Goal: Transaction & Acquisition: Purchase product/service

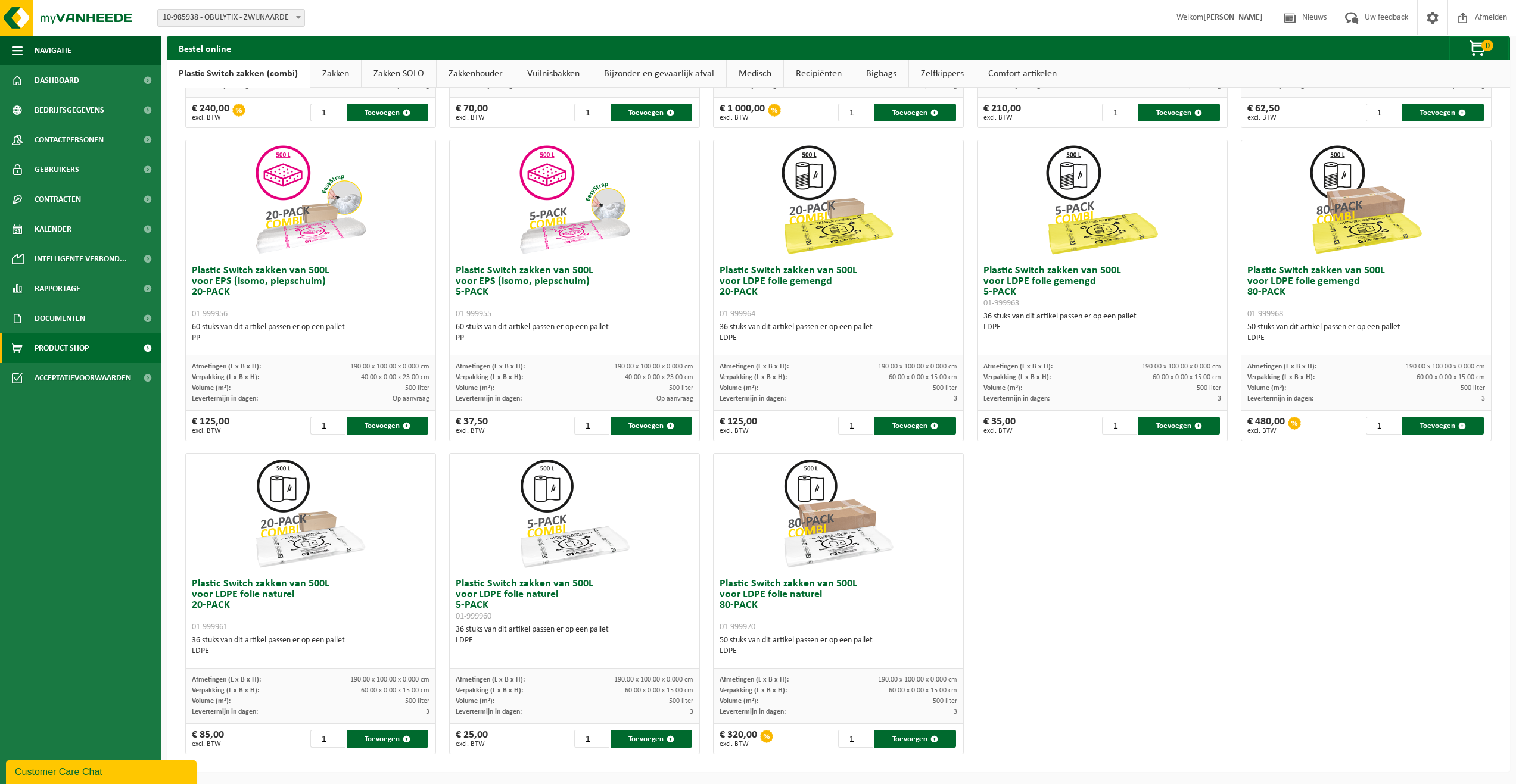
click at [569, 67] on link "Vuilnisbakken" at bounding box center [553, 73] width 76 height 27
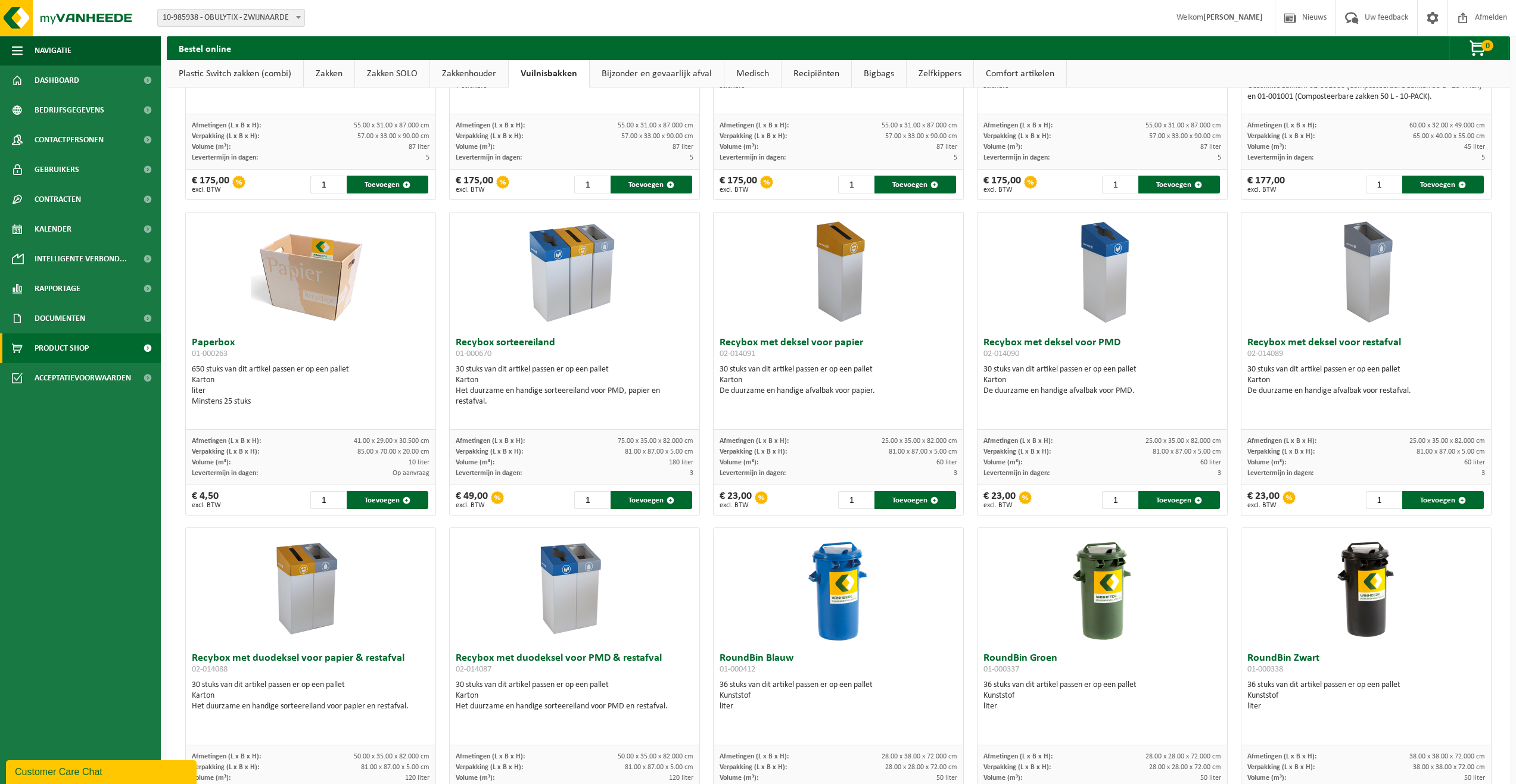
scroll to position [214, 0]
click at [1383, 497] on input "2" at bounding box center [1383, 500] width 35 height 18
type input "3"
click at [1383, 497] on input "3" at bounding box center [1383, 500] width 35 height 18
click at [1122, 496] on input "2" at bounding box center [1119, 500] width 35 height 18
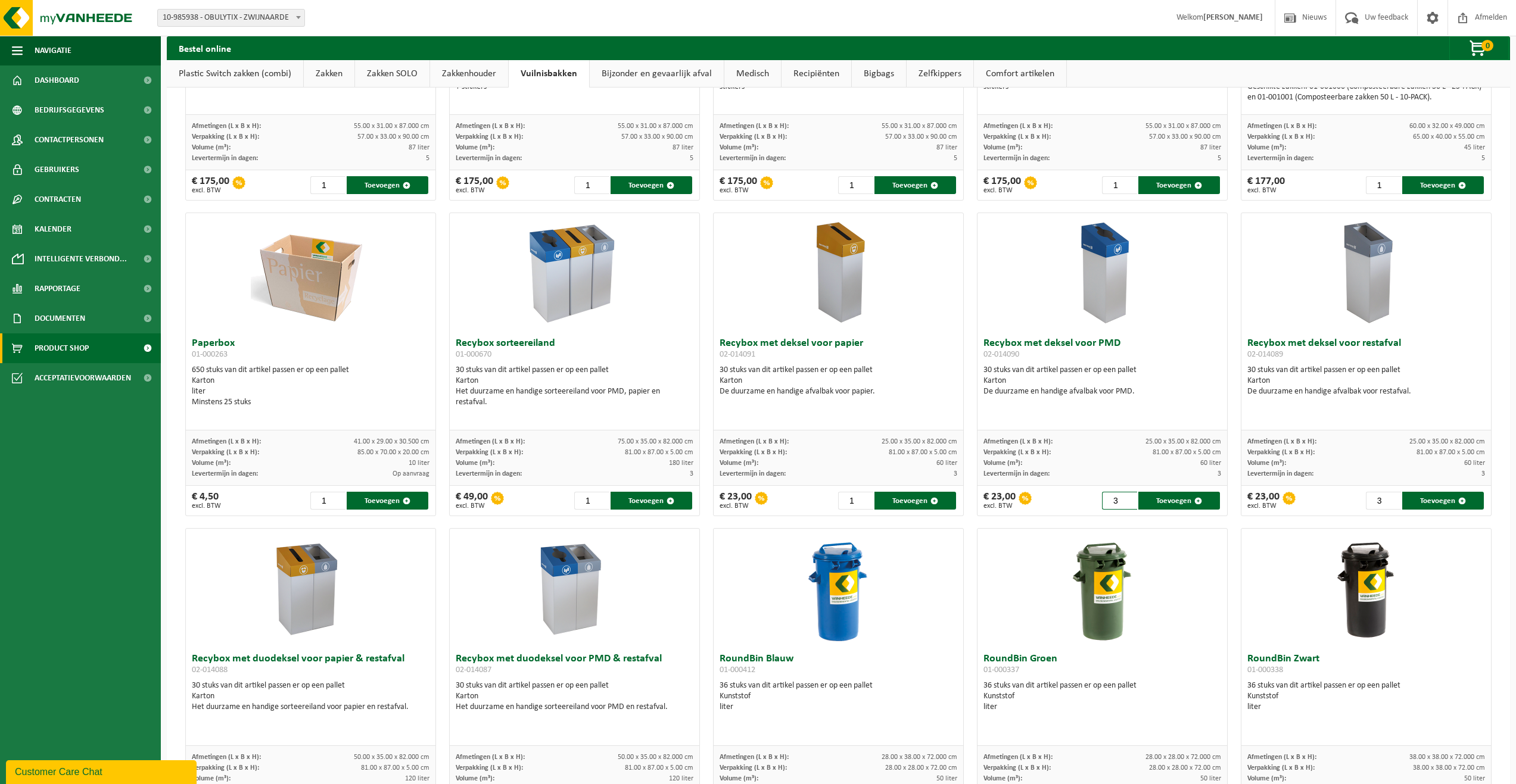
type input "3"
click at [1122, 496] on input "3" at bounding box center [1119, 500] width 35 height 18
click at [1175, 503] on button "Toevoegen" at bounding box center [1179, 500] width 82 height 18
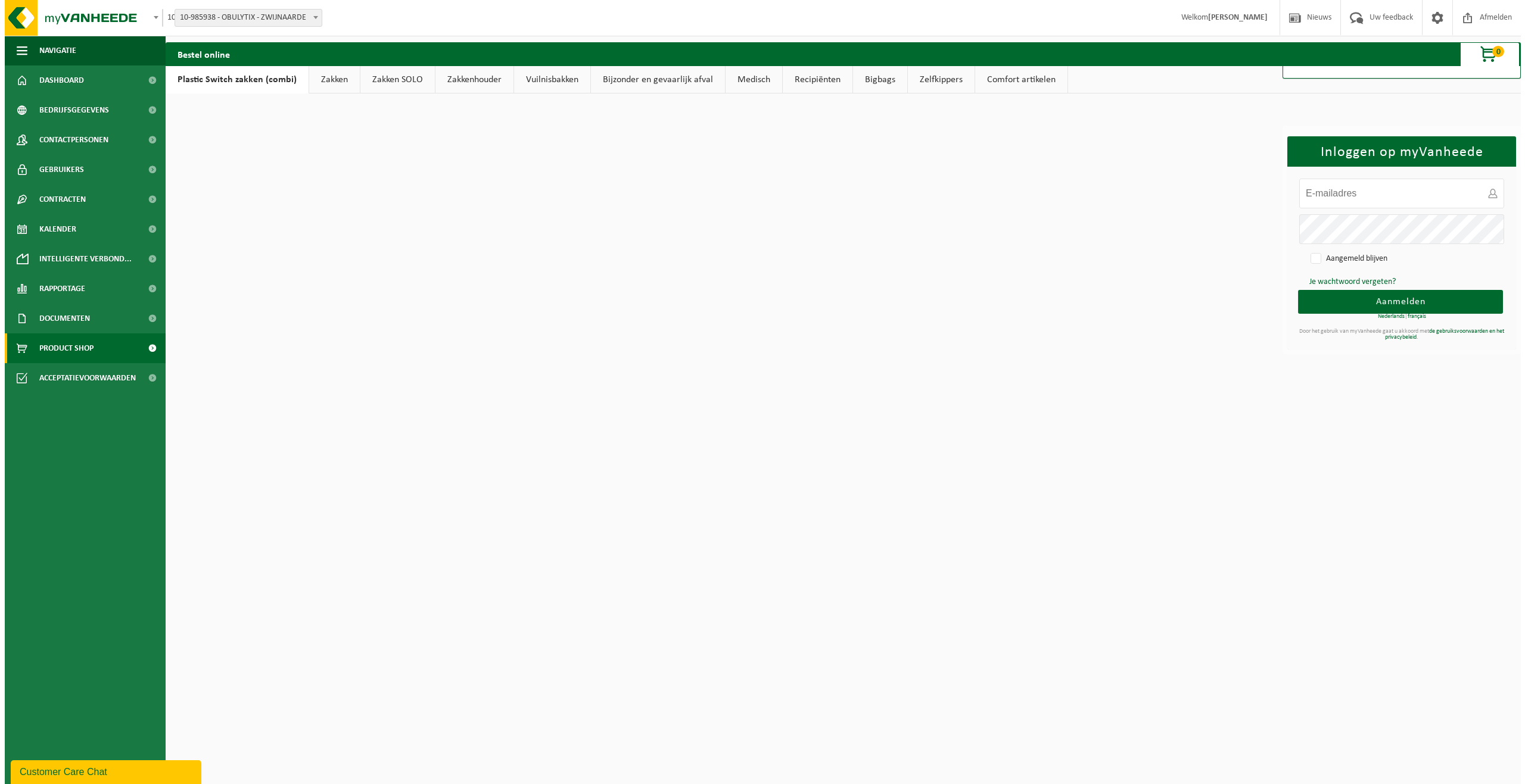
scroll to position [0, 0]
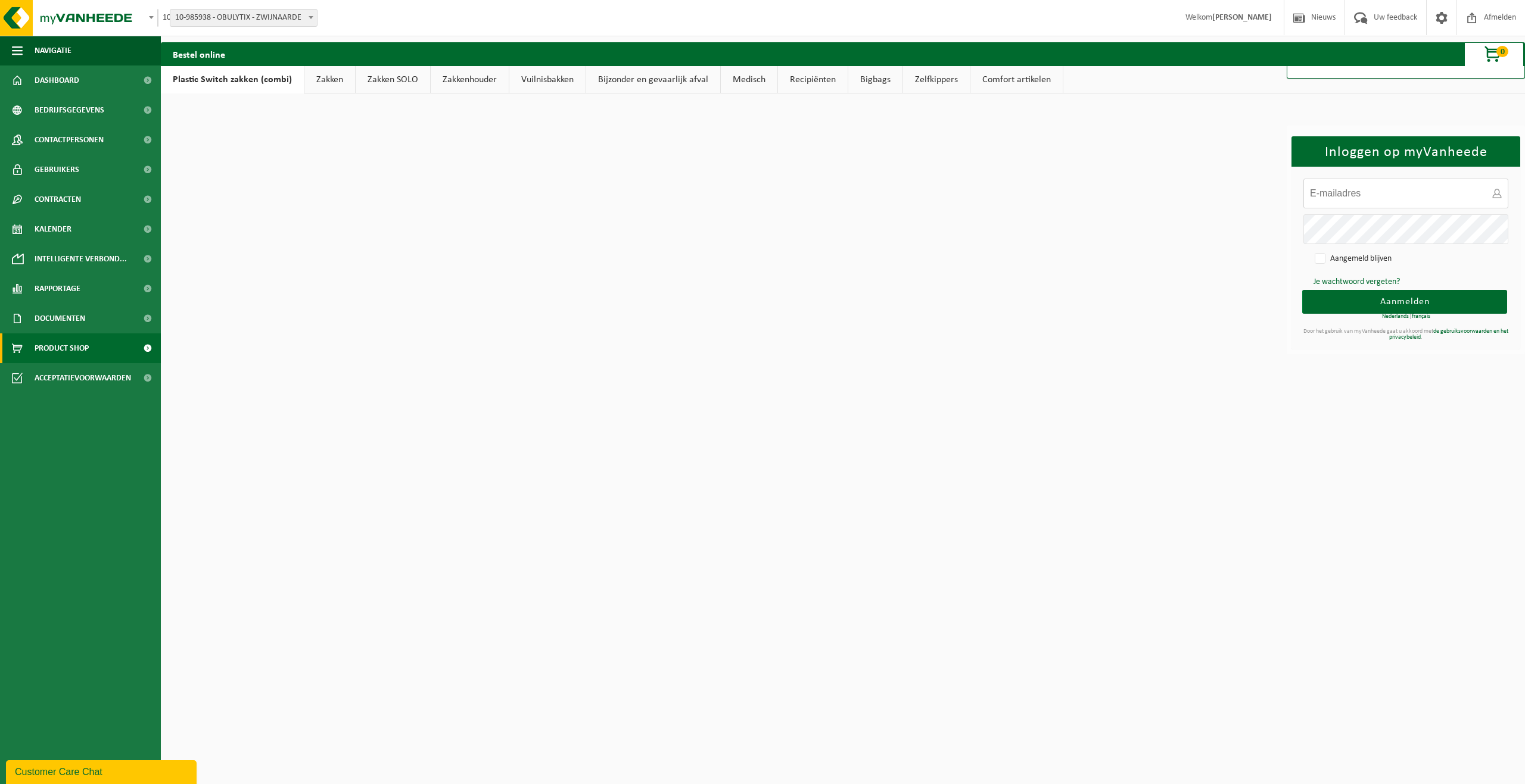
type input "accounts@obulytix.com"
click at [1420, 307] on span "Aanmelden" at bounding box center [1405, 301] width 50 height 9
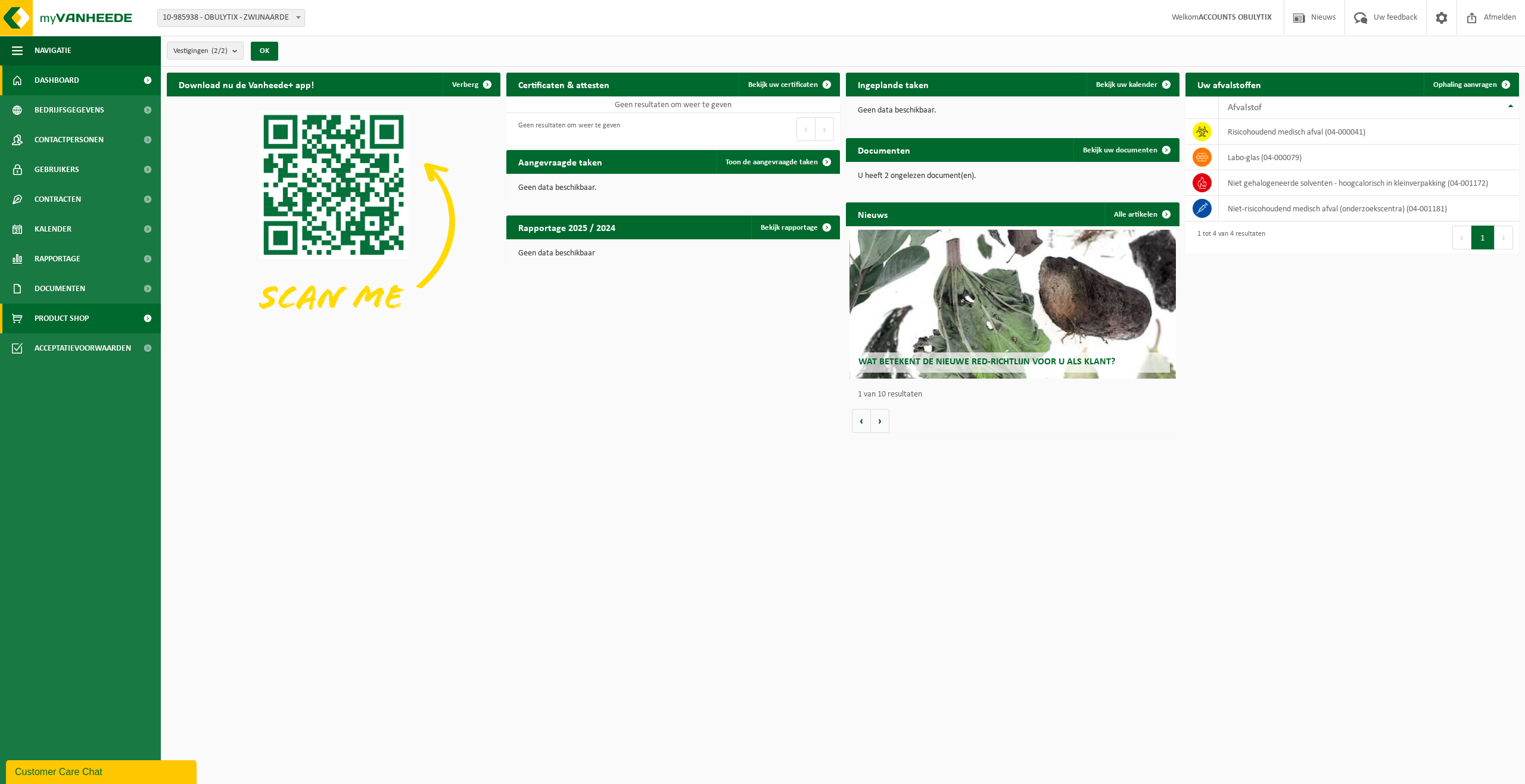
click at [75, 310] on span "Product Shop" at bounding box center [61, 319] width 54 height 30
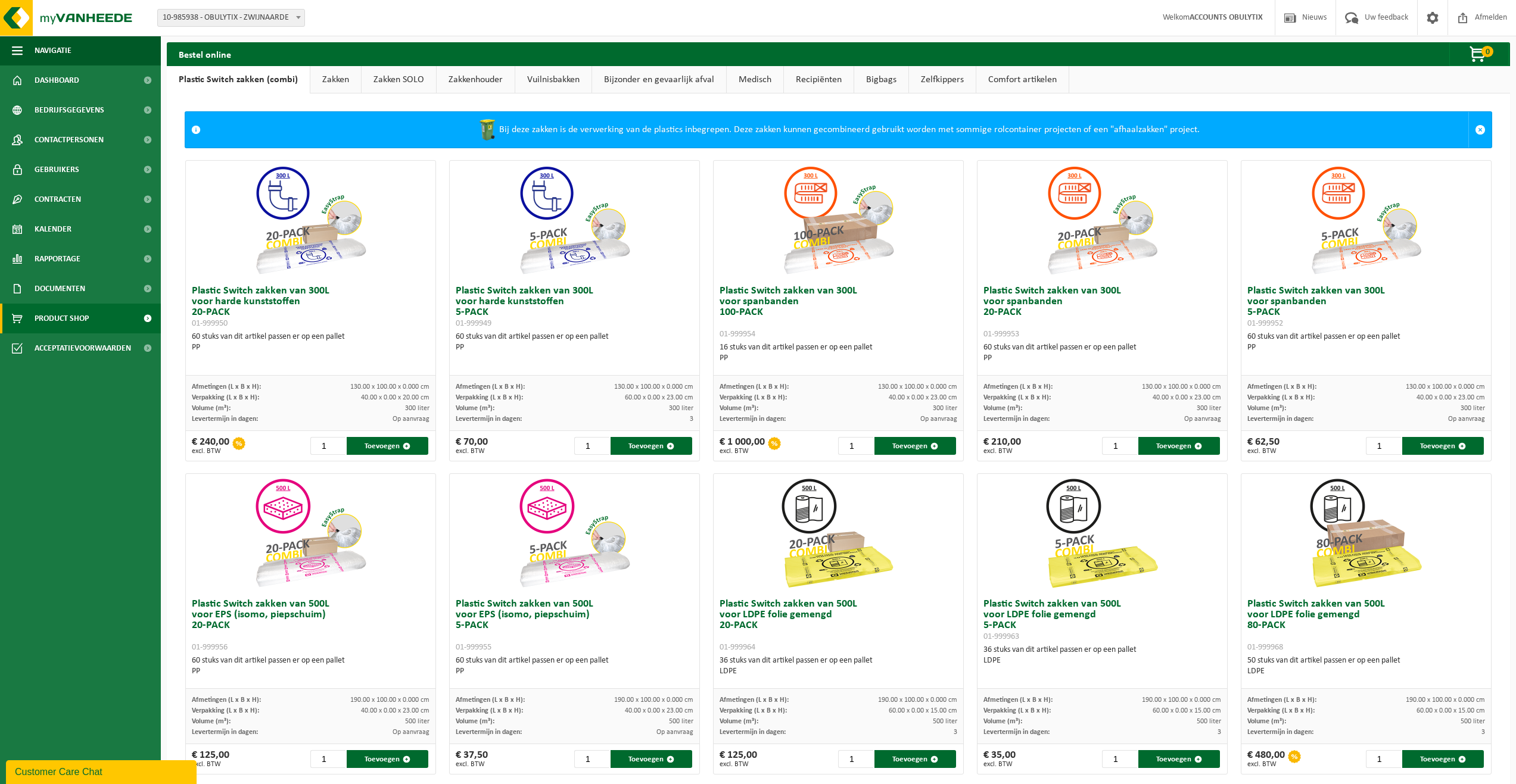
click at [541, 66] on link "Vuilnisbakken" at bounding box center [553, 79] width 76 height 27
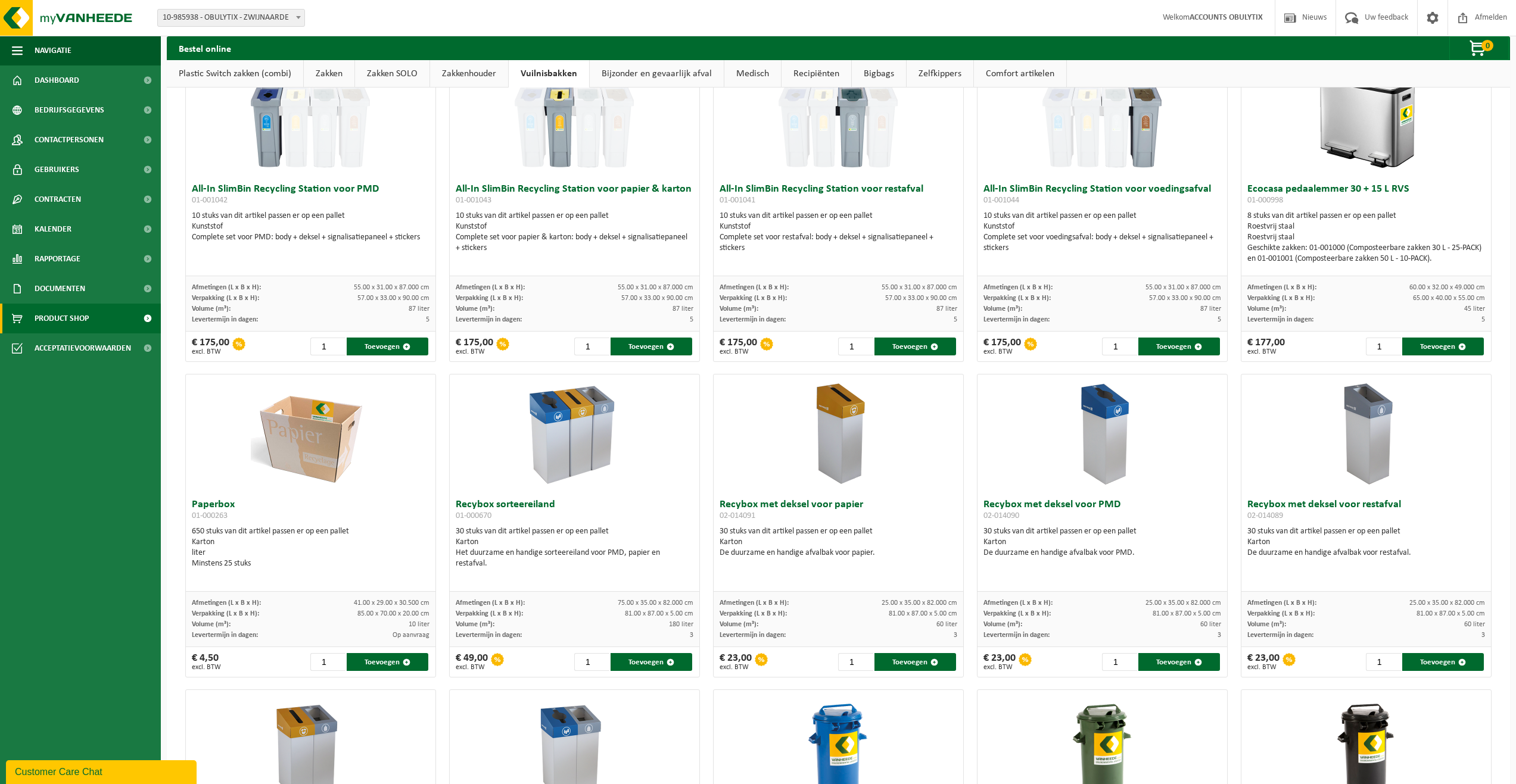
scroll to position [119, 0]
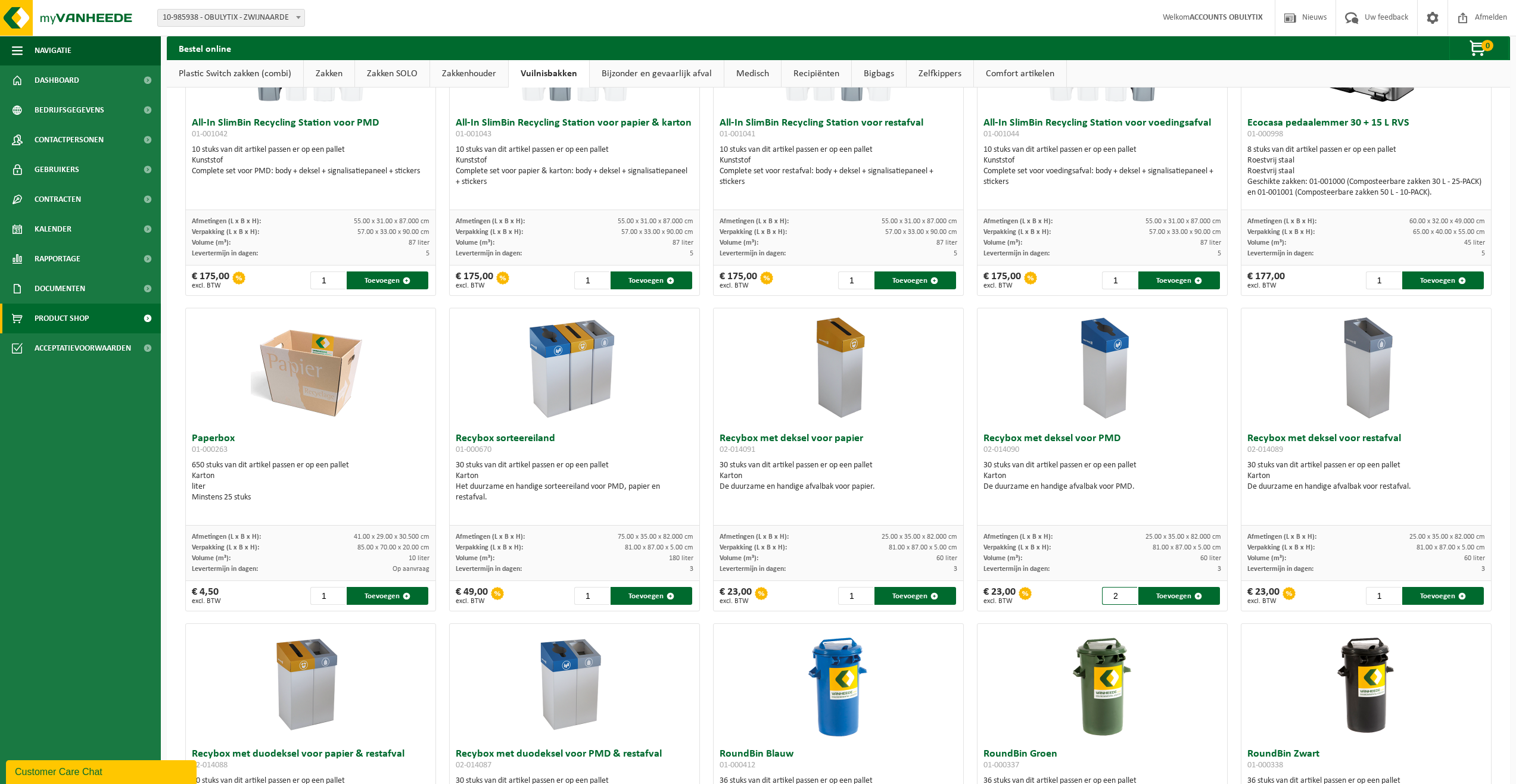
click at [1122, 591] on input "2" at bounding box center [1119, 596] width 35 height 18
click at [1122, 591] on input "3" at bounding box center [1119, 596] width 35 height 18
click at [1196, 600] on span "button" at bounding box center [1197, 596] width 8 height 8
type input "1"
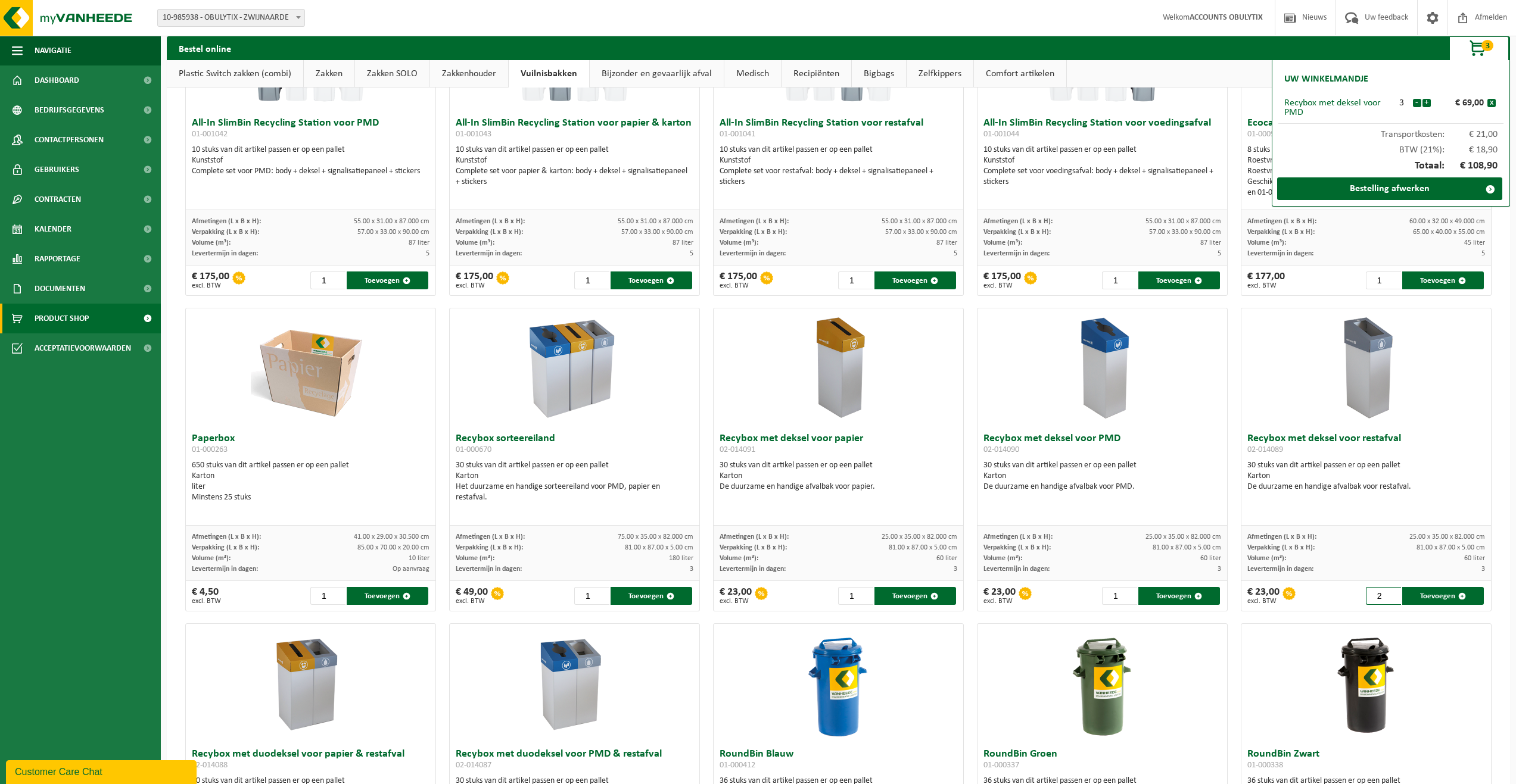
click at [1385, 593] on input "2" at bounding box center [1383, 596] width 35 height 18
click at [1385, 593] on input "3" at bounding box center [1383, 596] width 35 height 18
click at [1428, 597] on button "Toevoegen" at bounding box center [1443, 596] width 82 height 18
type input "1"
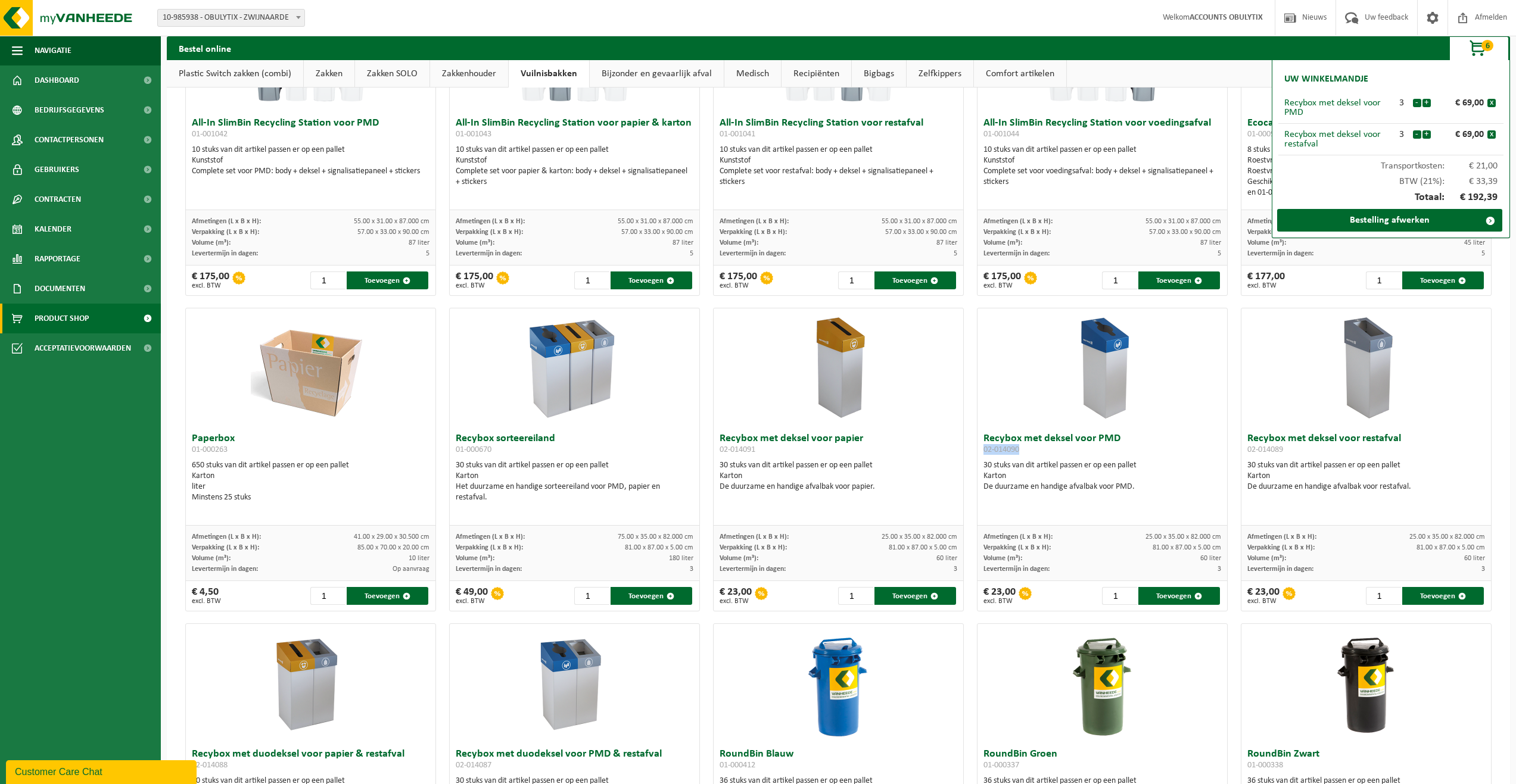
drag, startPoint x: 977, startPoint y: 453, endPoint x: 1015, endPoint y: 455, distance: 38.1
click at [1015, 455] on div "Recybox met deksel voor PMD 02-014090 30 stuks van dit artikel passen er op een…" at bounding box center [1102, 477] width 249 height 98
copy span "02-014090"
drag, startPoint x: 1241, startPoint y: 450, endPoint x: 1291, endPoint y: 451, distance: 50.0
click at [1291, 451] on h3 "Recybox met deksel voor restafval 02-014089" at bounding box center [1366, 446] width 237 height 24
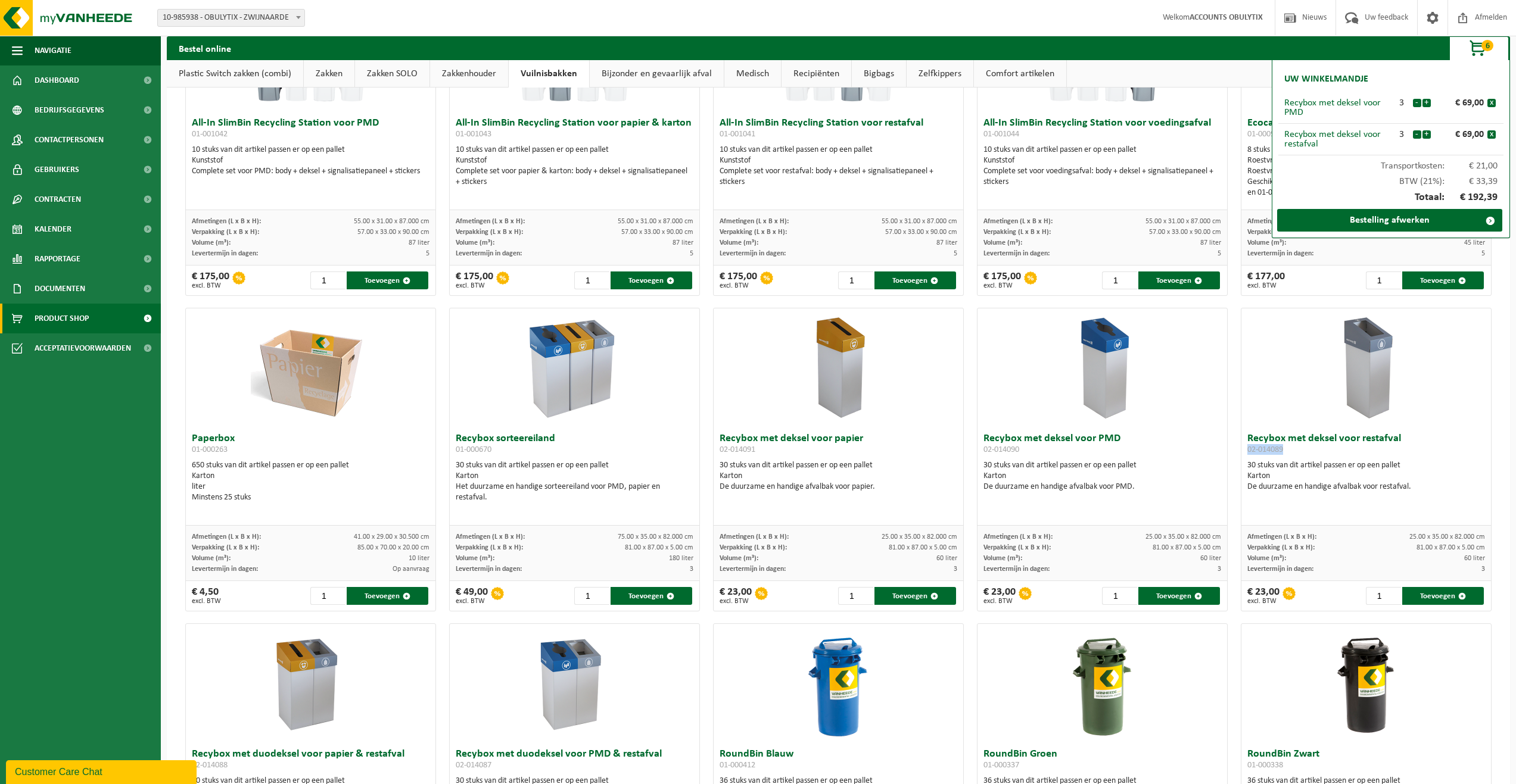
copy span "02-014089"
drag, startPoint x: 980, startPoint y: 440, endPoint x: 1135, endPoint y: 439, distance: 155.0
click at [1135, 439] on h3 "Recybox met deksel voor PMD 02-014090" at bounding box center [1102, 446] width 237 height 24
click at [1018, 436] on h3 "Recybox met deksel voor PMD 02-014090" at bounding box center [1102, 446] width 237 height 24
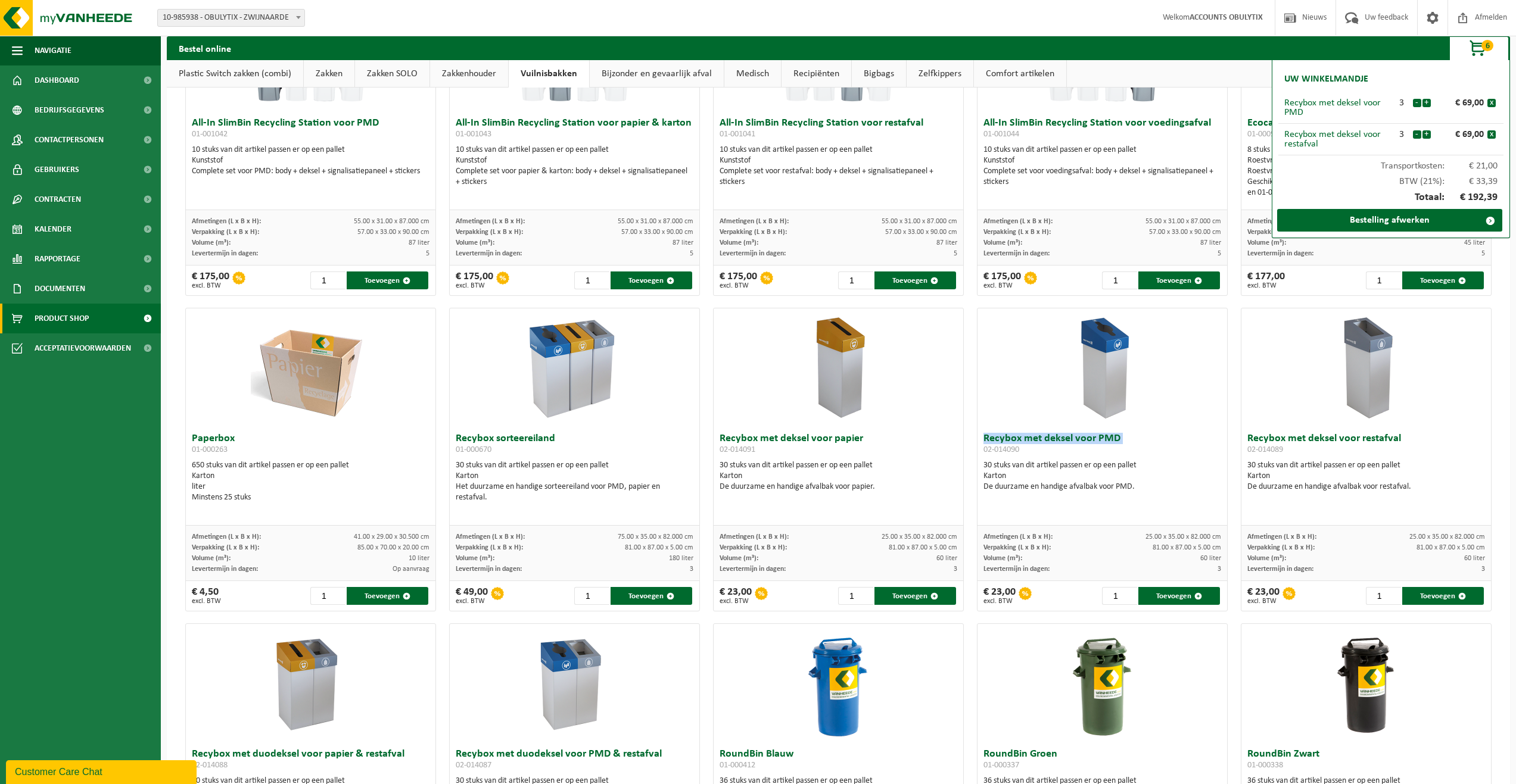
click at [1018, 436] on h3 "Recybox met deksel voor PMD 02-014090" at bounding box center [1102, 446] width 237 height 24
click at [1275, 434] on h3 "Recybox met deksel voor restafval 02-014089" at bounding box center [1366, 446] width 237 height 24
copy h3 "Recybox met deksel voor restafval"
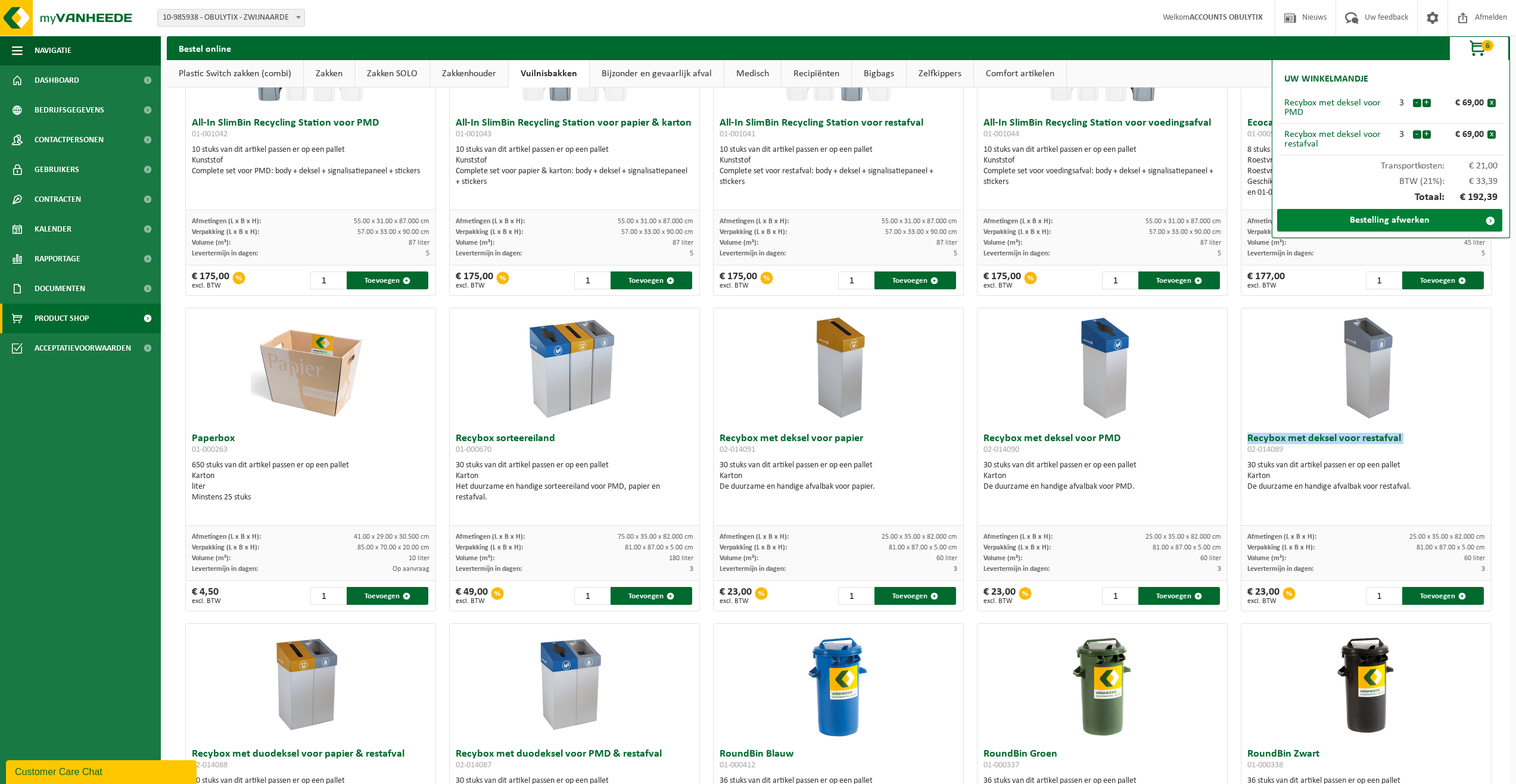
click at [1394, 223] on link "Bestelling afwerken" at bounding box center [1390, 220] width 225 height 22
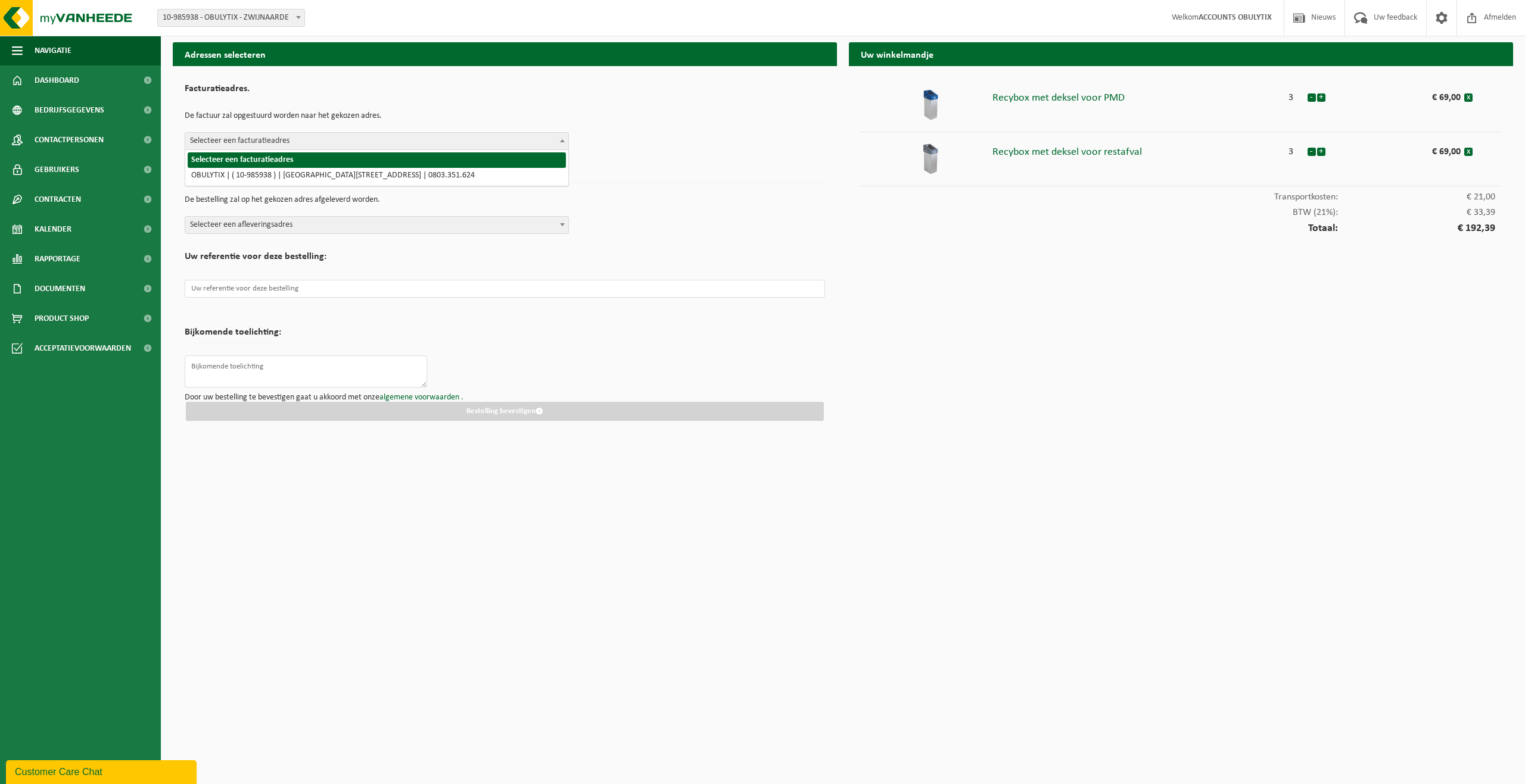
click at [342, 143] on span "Selecteer een facturatieadres" at bounding box center [377, 142] width 383 height 17
select select "165403"
click at [331, 223] on span "Selecteer een afleveringsadres" at bounding box center [377, 225] width 383 height 17
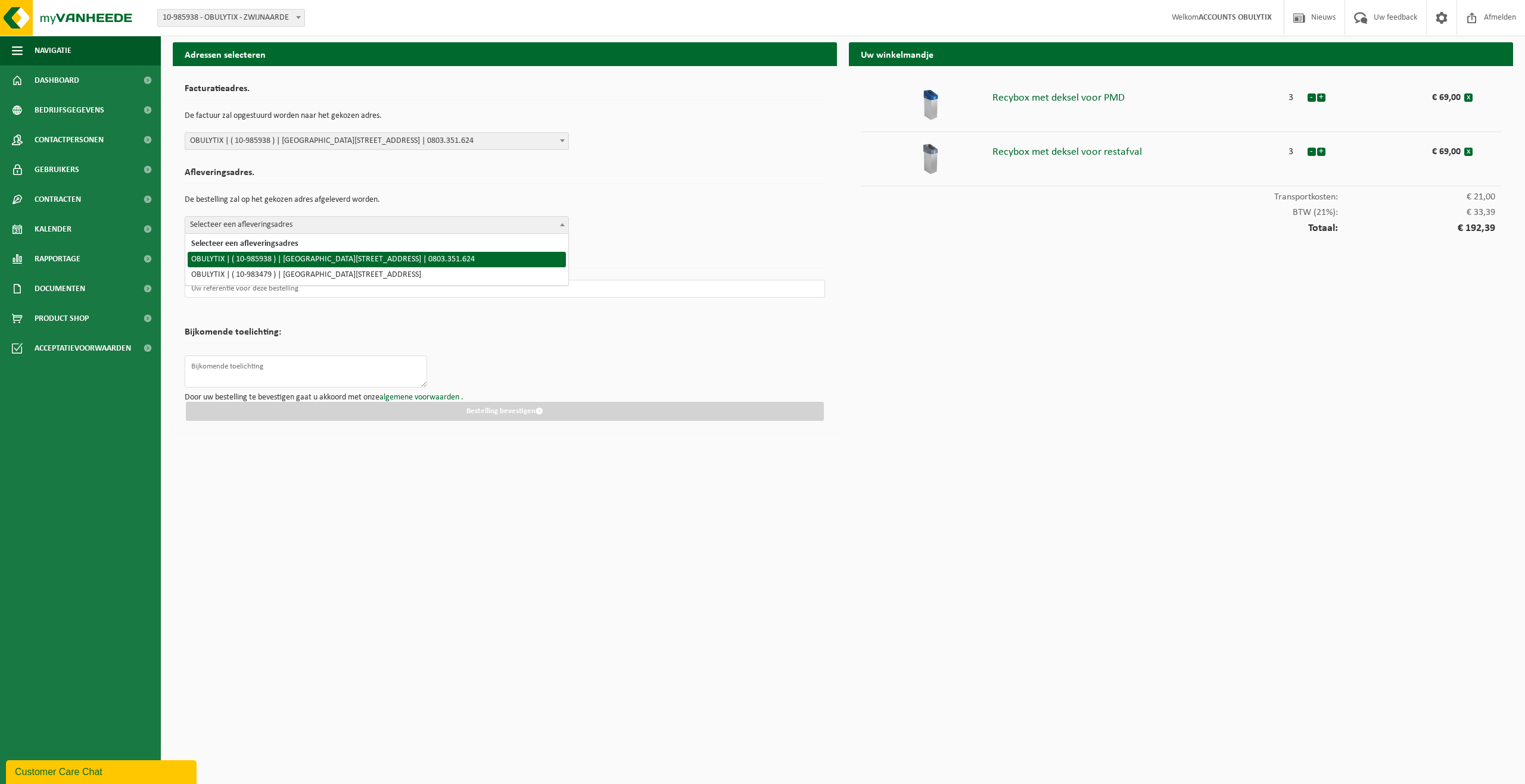
select select "165403"
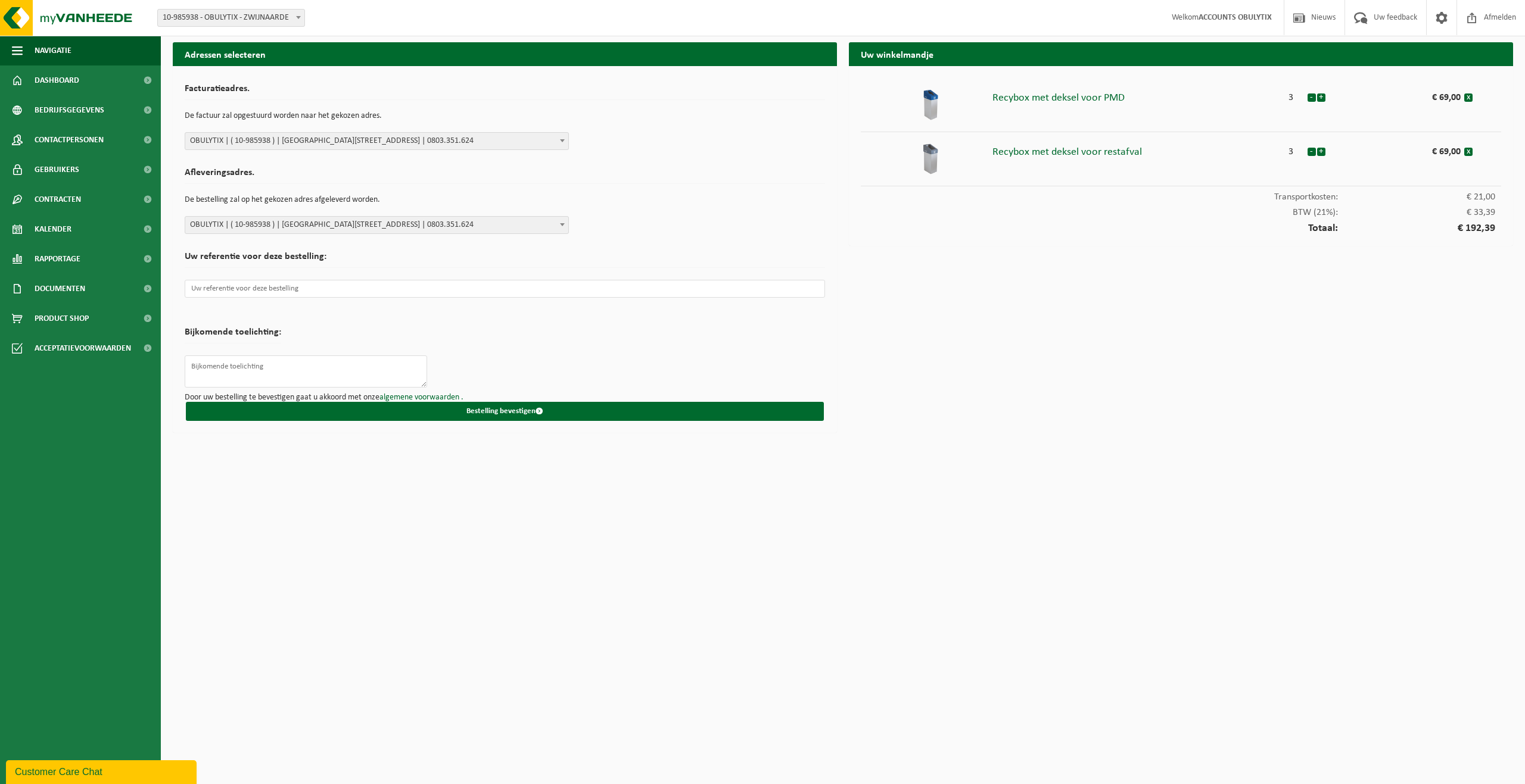
click at [369, 279] on p at bounding box center [505, 289] width 641 height 30
click at [313, 292] on input "text" at bounding box center [505, 289] width 641 height 18
click at [321, 290] on input "text" at bounding box center [505, 289] width 641 height 18
paste input "2025172"
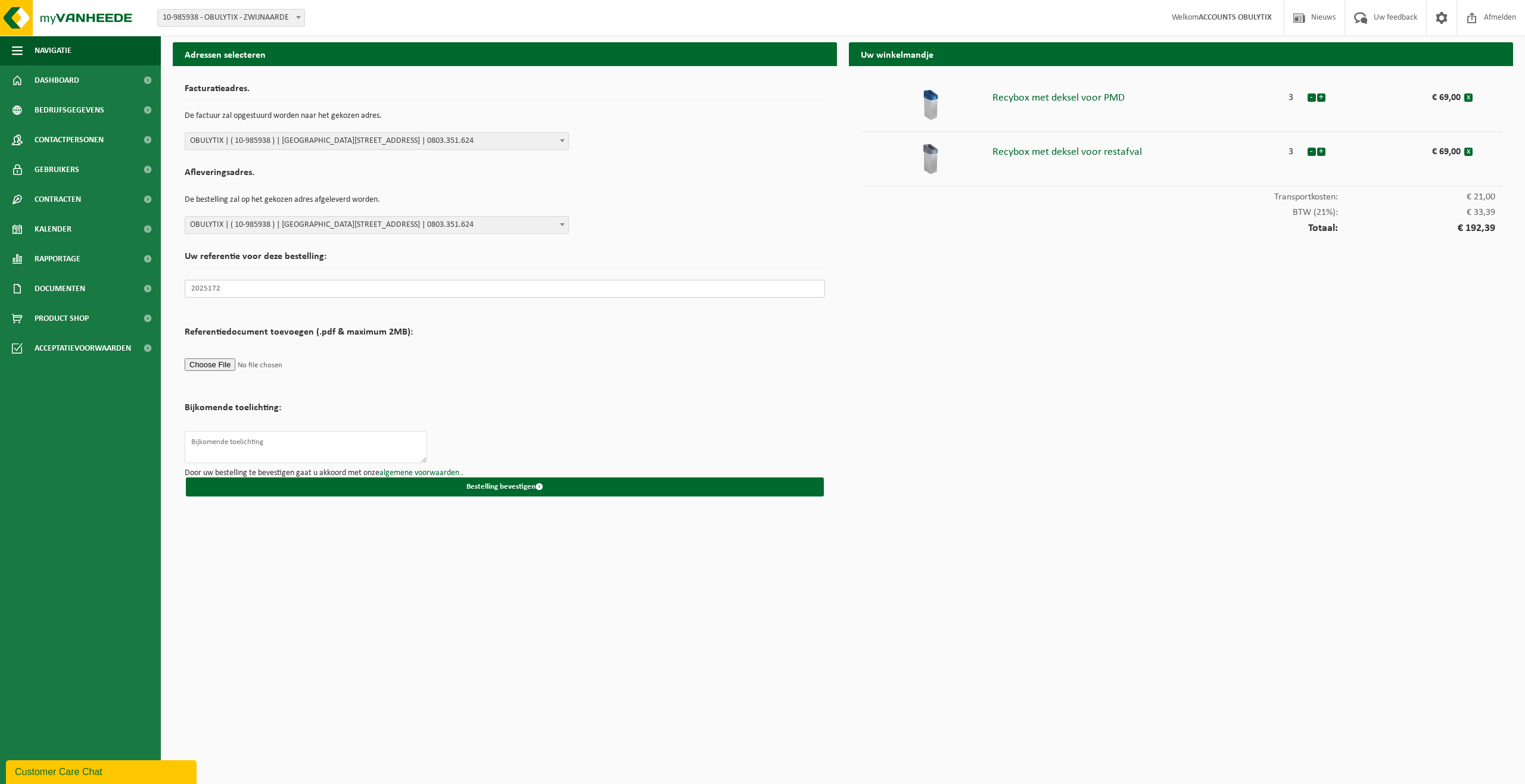
type input "2025172"
click at [314, 381] on div "Referentiedocument toevoegen (.pdf & maximum 2MB):" at bounding box center [298, 354] width 228 height 64
click at [548, 483] on button "Bestelling bevestigen" at bounding box center [505, 487] width 638 height 19
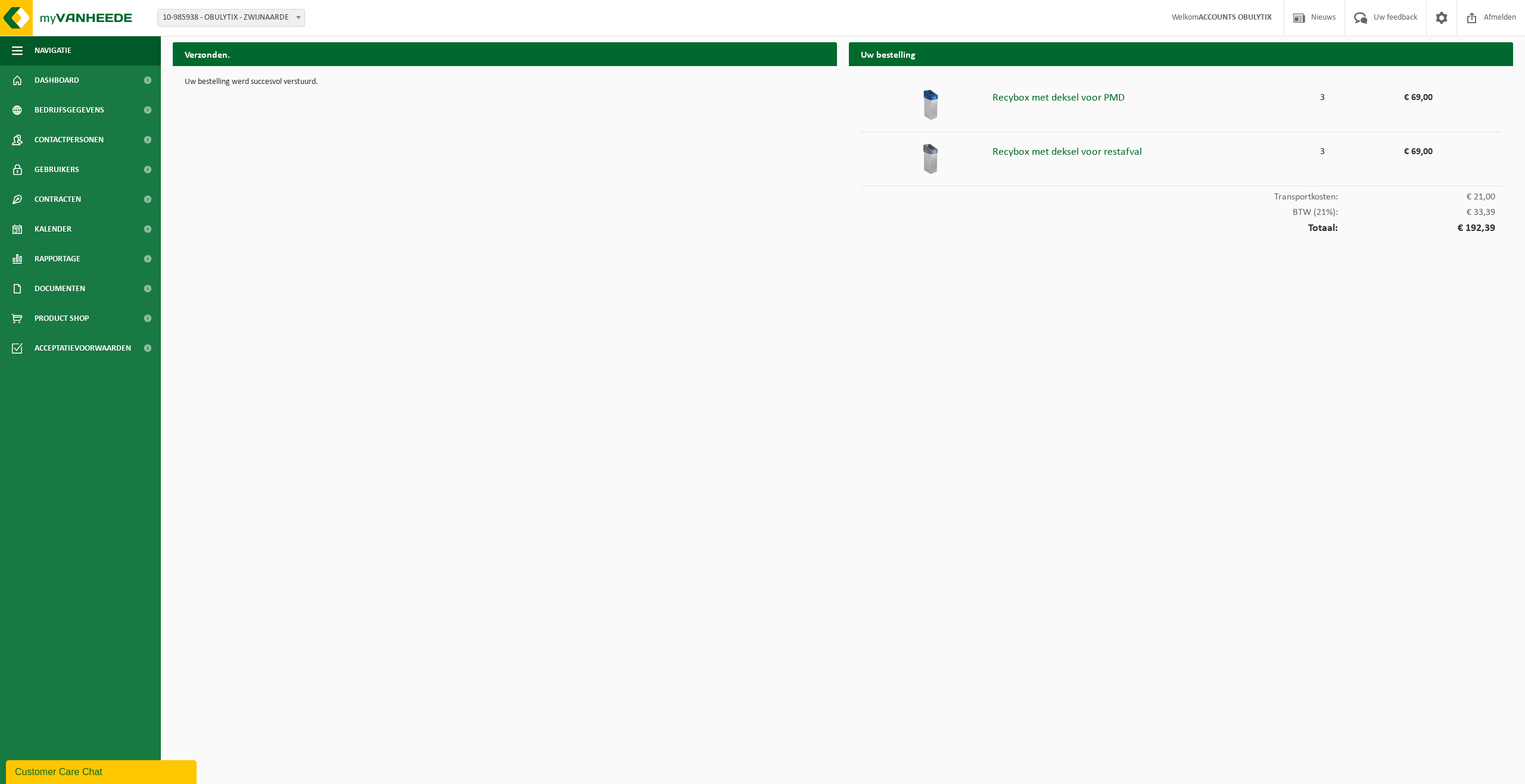
click at [336, 70] on div "Uw bestelling werd succesvol verstuurd." at bounding box center [505, 82] width 665 height 32
click at [62, 45] on span "Navigatie" at bounding box center [52, 50] width 37 height 30
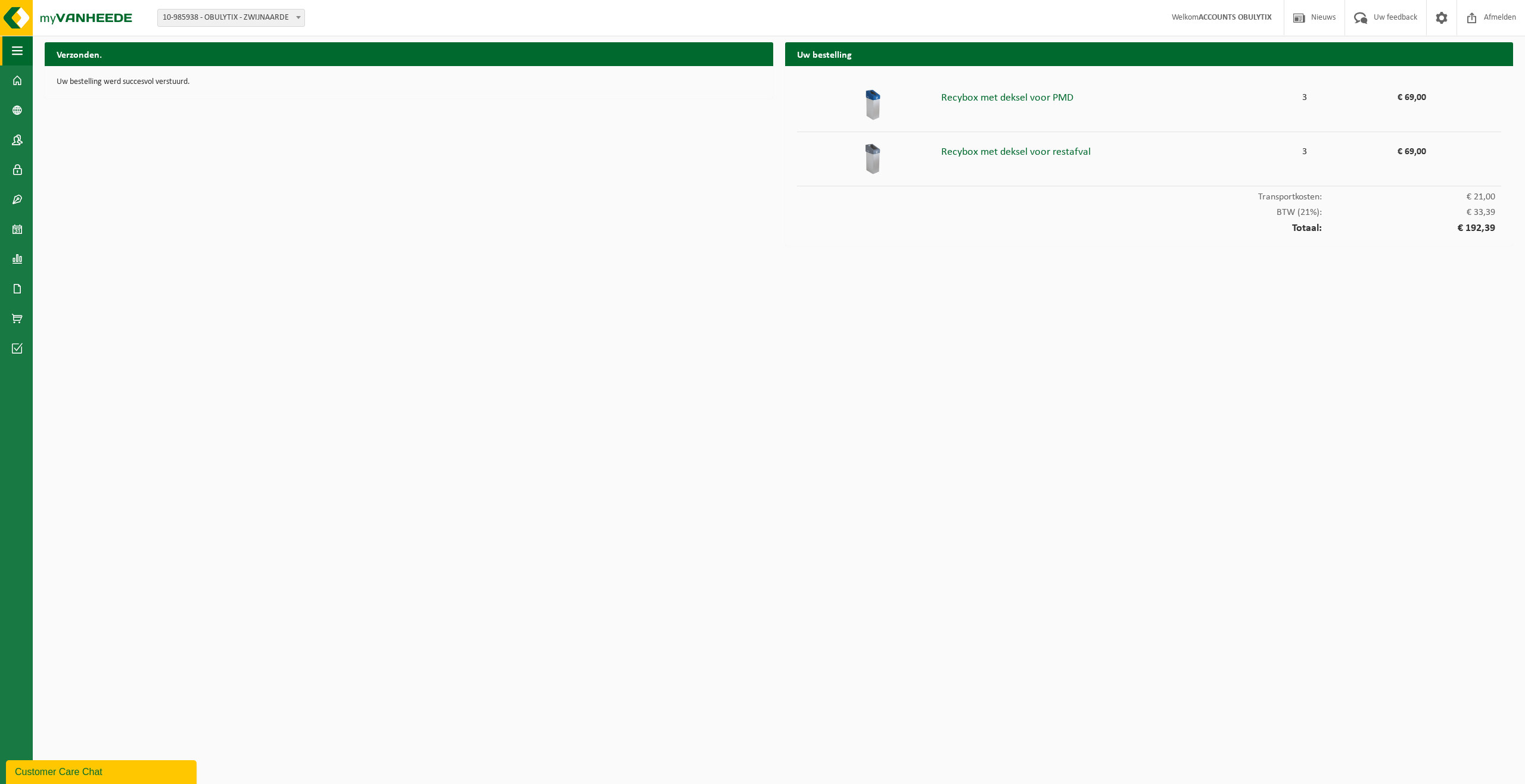
click at [62, 45] on h2 "Verzonden." at bounding box center [408, 54] width 729 height 23
click at [9, 38] on button "Navigatie" at bounding box center [16, 50] width 32 height 30
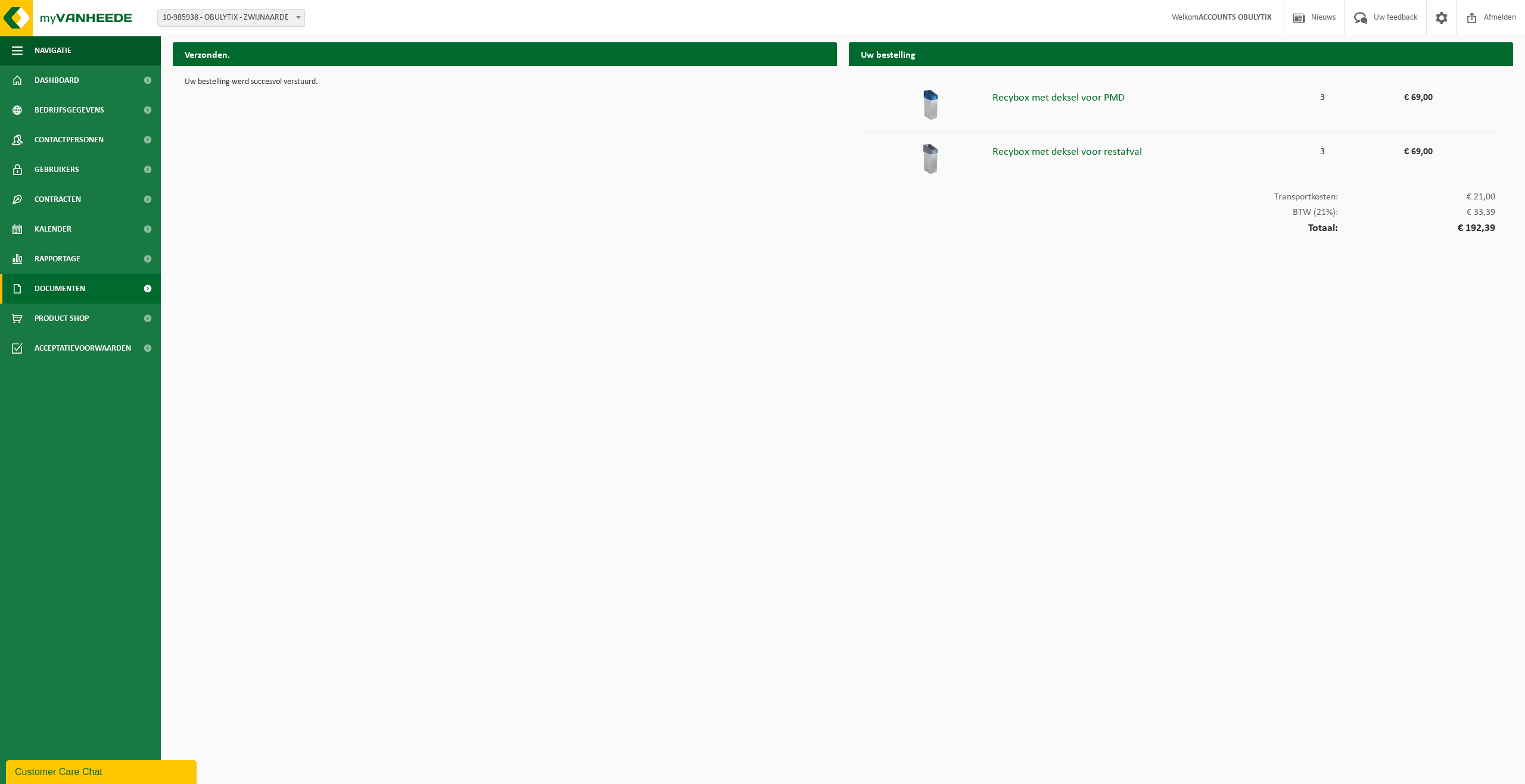
click at [76, 288] on span "Documenten" at bounding box center [59, 289] width 50 height 30
click at [79, 325] on link "Facturen" at bounding box center [79, 318] width 155 height 22
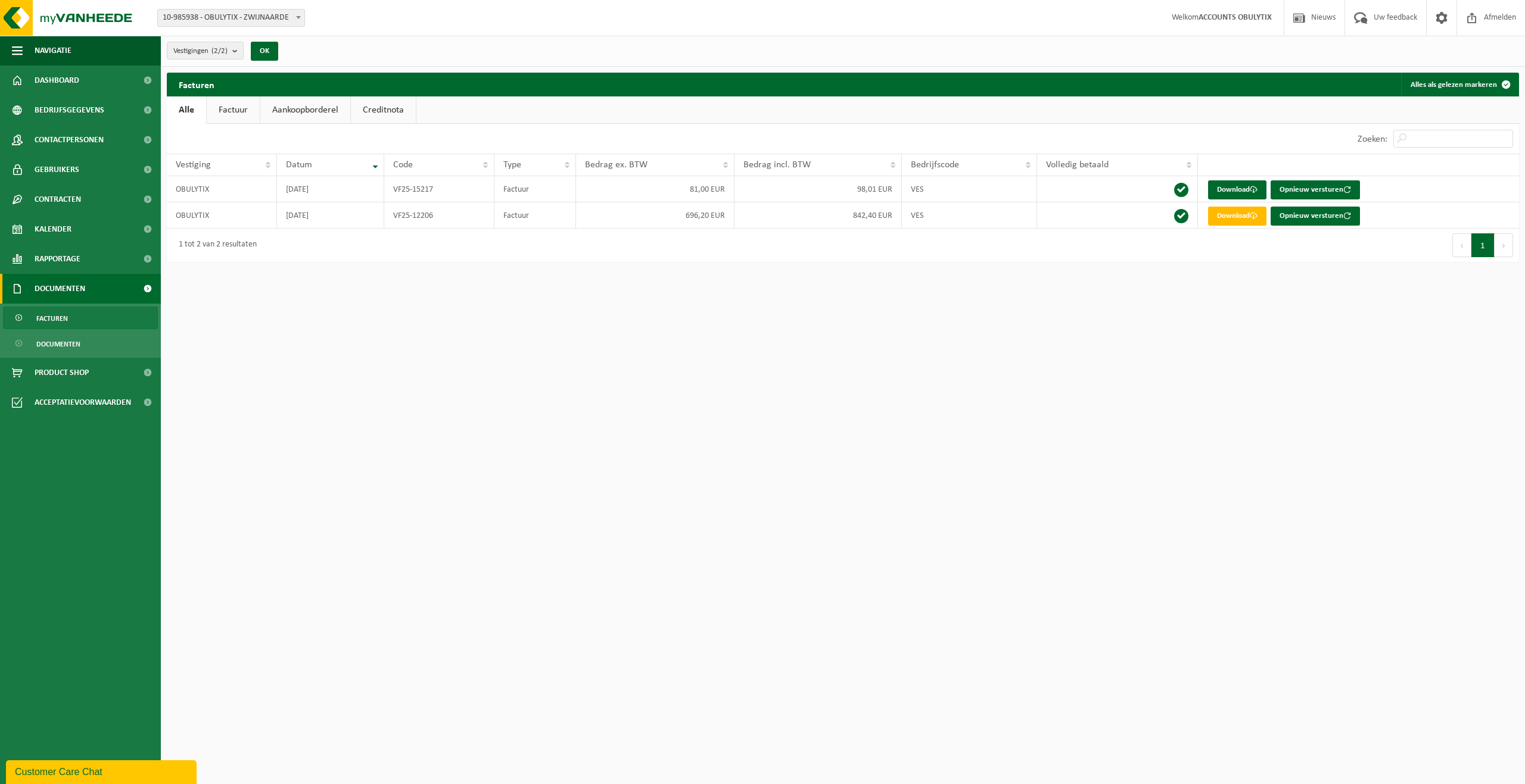
click at [958, 313] on html "Vestiging: 10-985938 - OBULYTIX - ZWIJNAARDE 10-983479 - OBULYTIX - ZWIJNAARDE …" at bounding box center [762, 392] width 1525 height 784
click at [1249, 183] on link "Download" at bounding box center [1237, 190] width 58 height 19
click at [1225, 215] on link "Download" at bounding box center [1237, 216] width 58 height 19
click at [62, 336] on span "Documenten" at bounding box center [59, 344] width 44 height 22
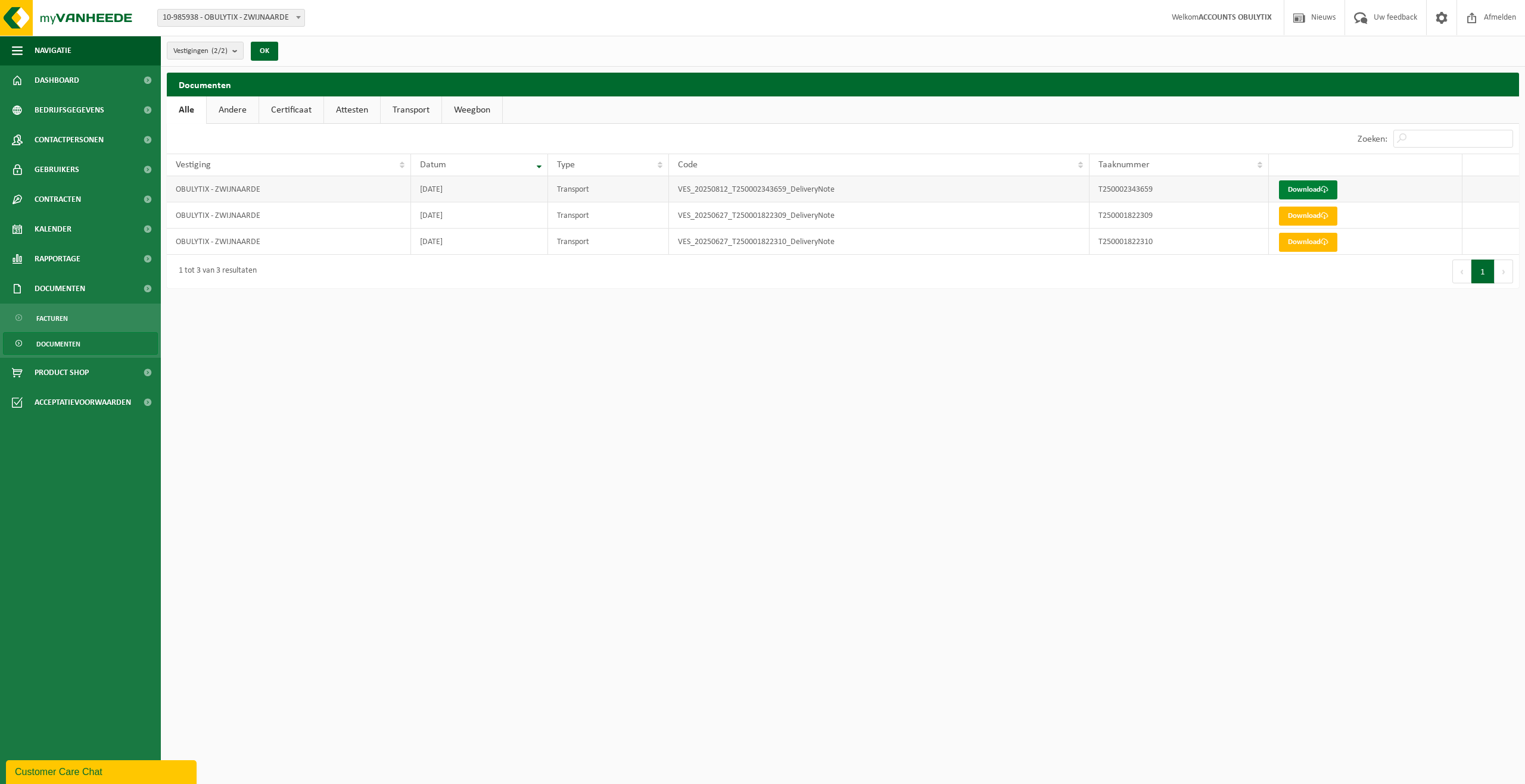
click at [1308, 185] on link "Download" at bounding box center [1308, 190] width 58 height 19
click at [1315, 215] on link "Download" at bounding box center [1308, 216] width 58 height 19
click at [1287, 247] on link "Download" at bounding box center [1308, 243] width 58 height 19
click at [73, 372] on span "Product Shop" at bounding box center [61, 372] width 54 height 30
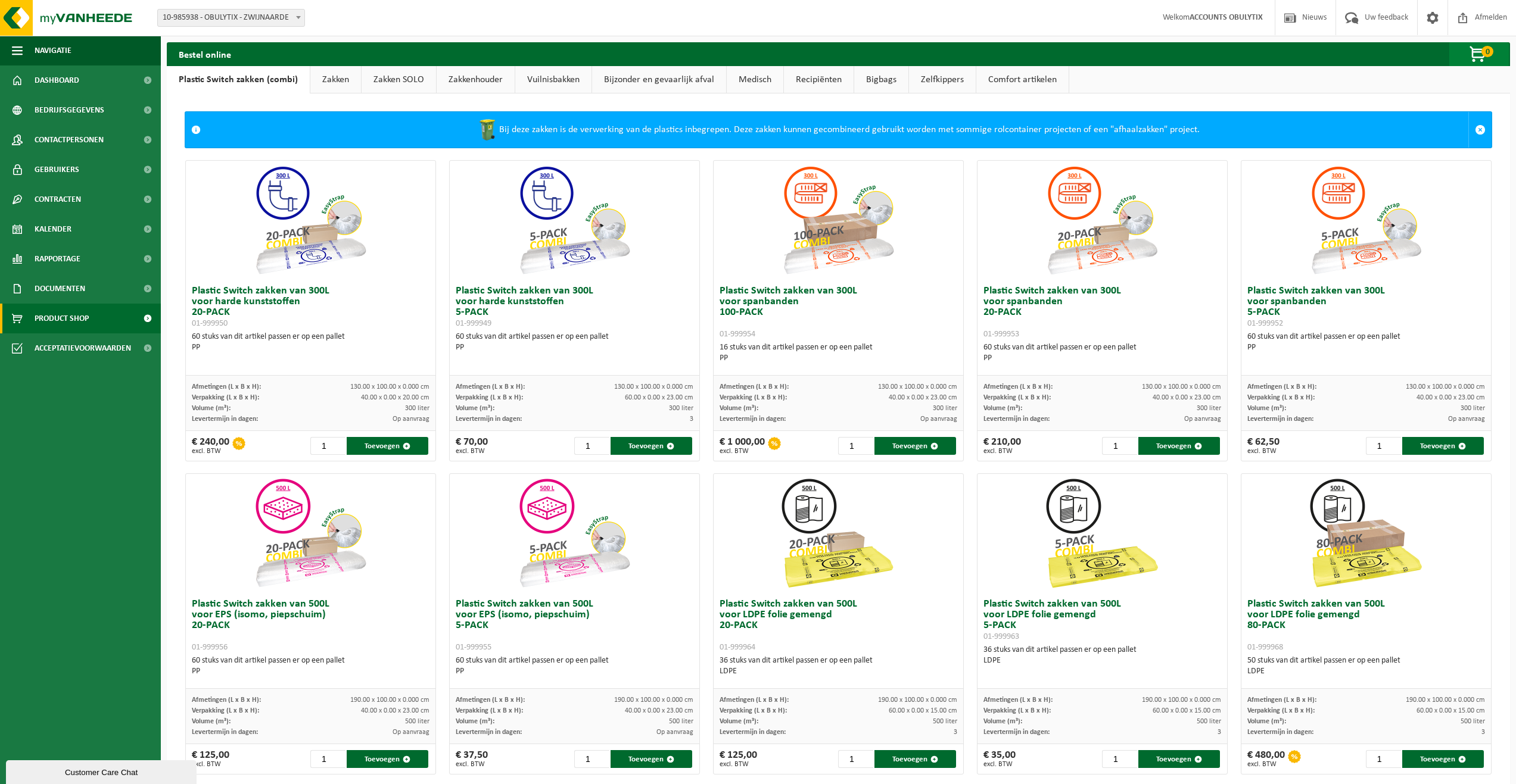
click at [1478, 61] on span "button" at bounding box center [1478, 55] width 60 height 24
click at [1436, 19] on span at bounding box center [1432, 17] width 18 height 35
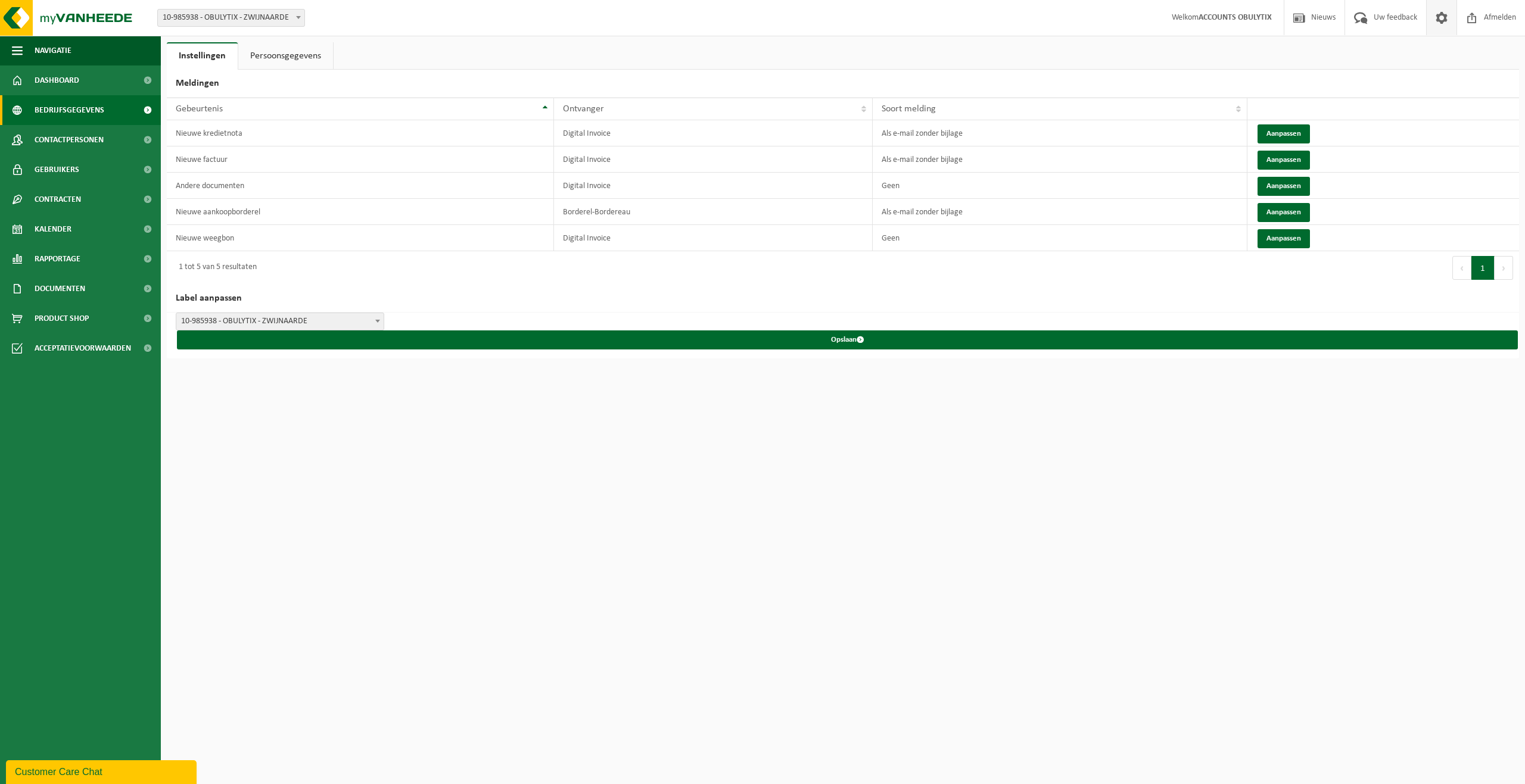
click at [82, 121] on span "Bedrijfsgegevens" at bounding box center [69, 110] width 70 height 30
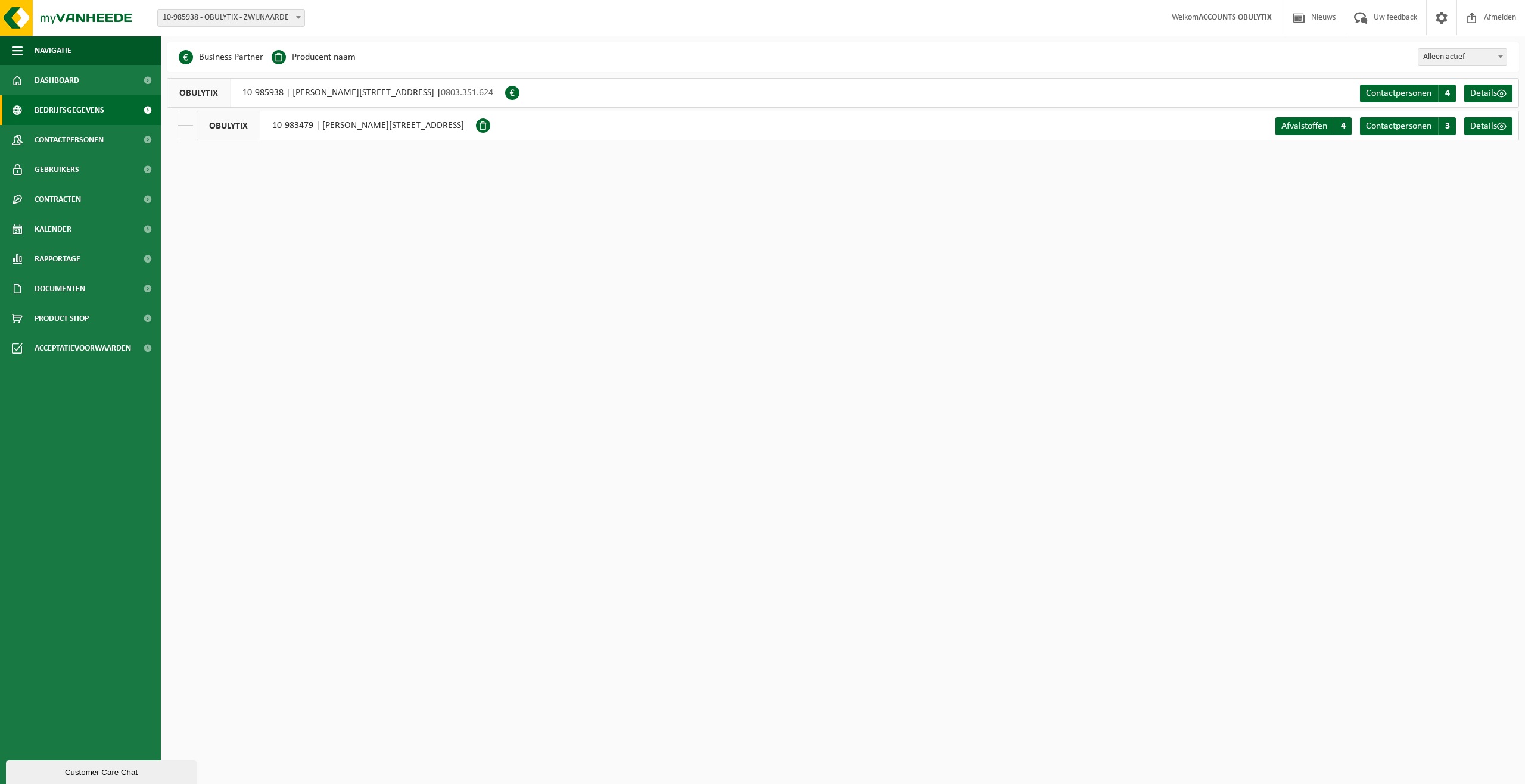
click at [93, 87] on link "Dashboard" at bounding box center [80, 80] width 161 height 30
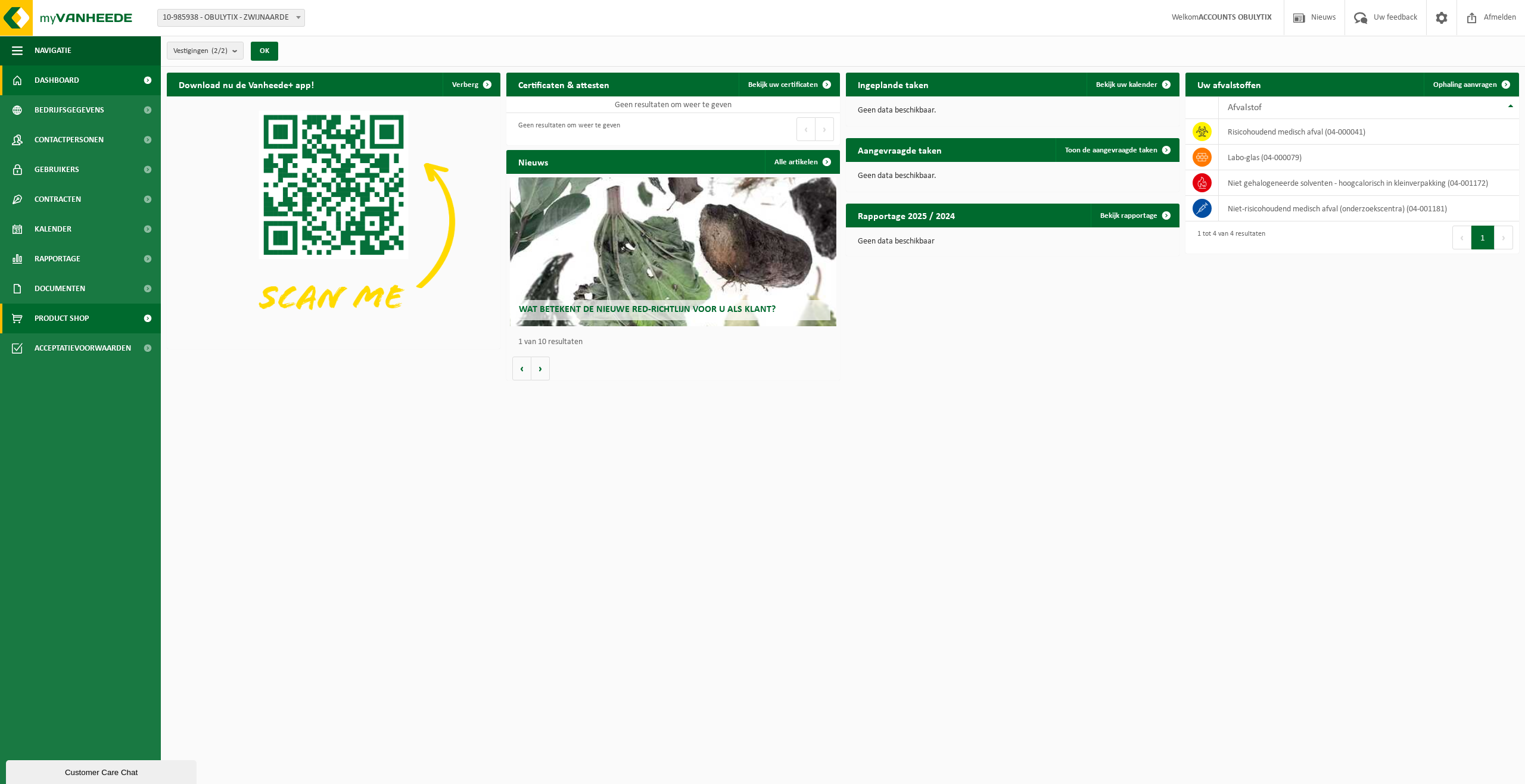
click at [76, 329] on span "Product Shop" at bounding box center [61, 319] width 54 height 30
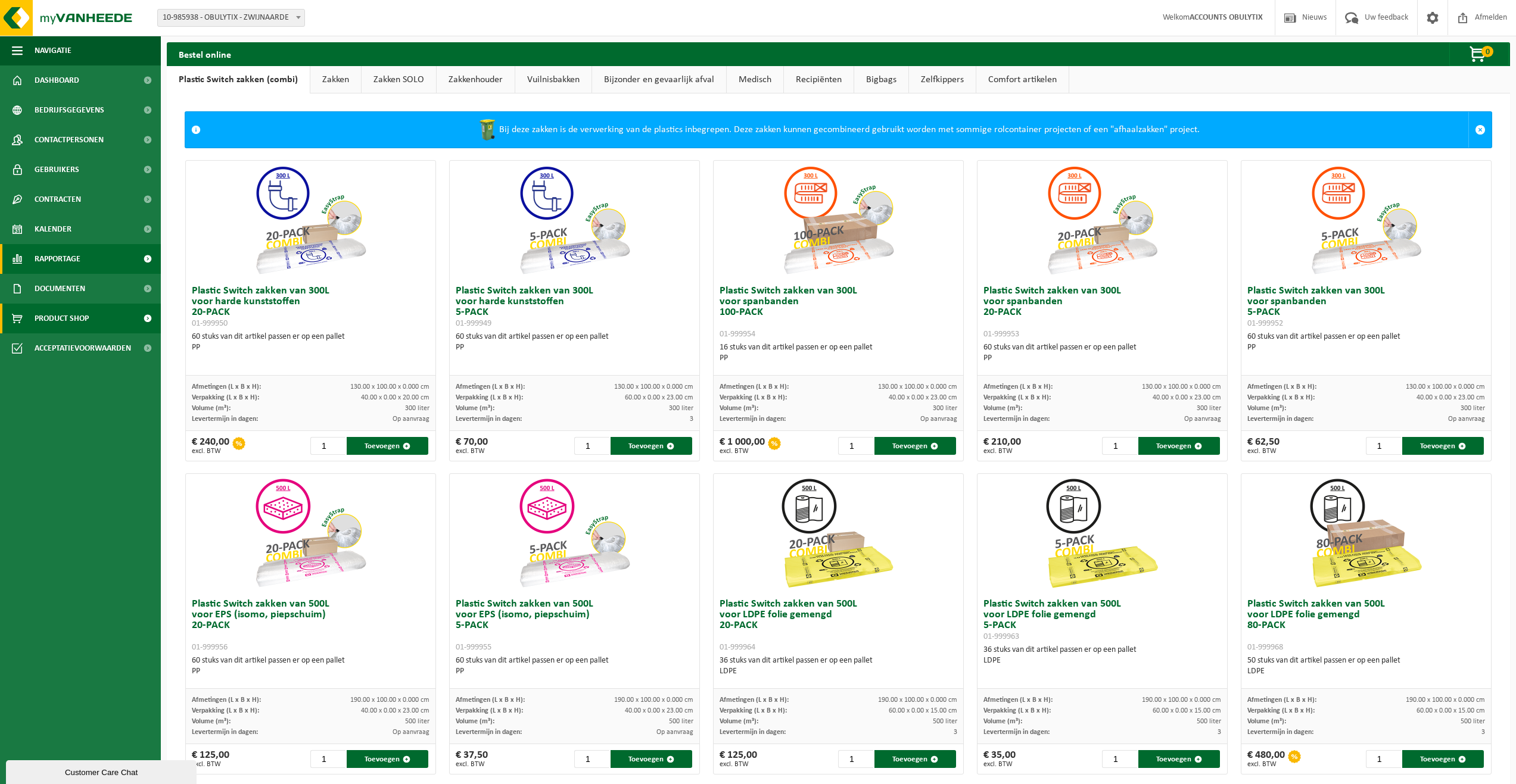
click at [83, 262] on link "Rapportage" at bounding box center [80, 259] width 161 height 30
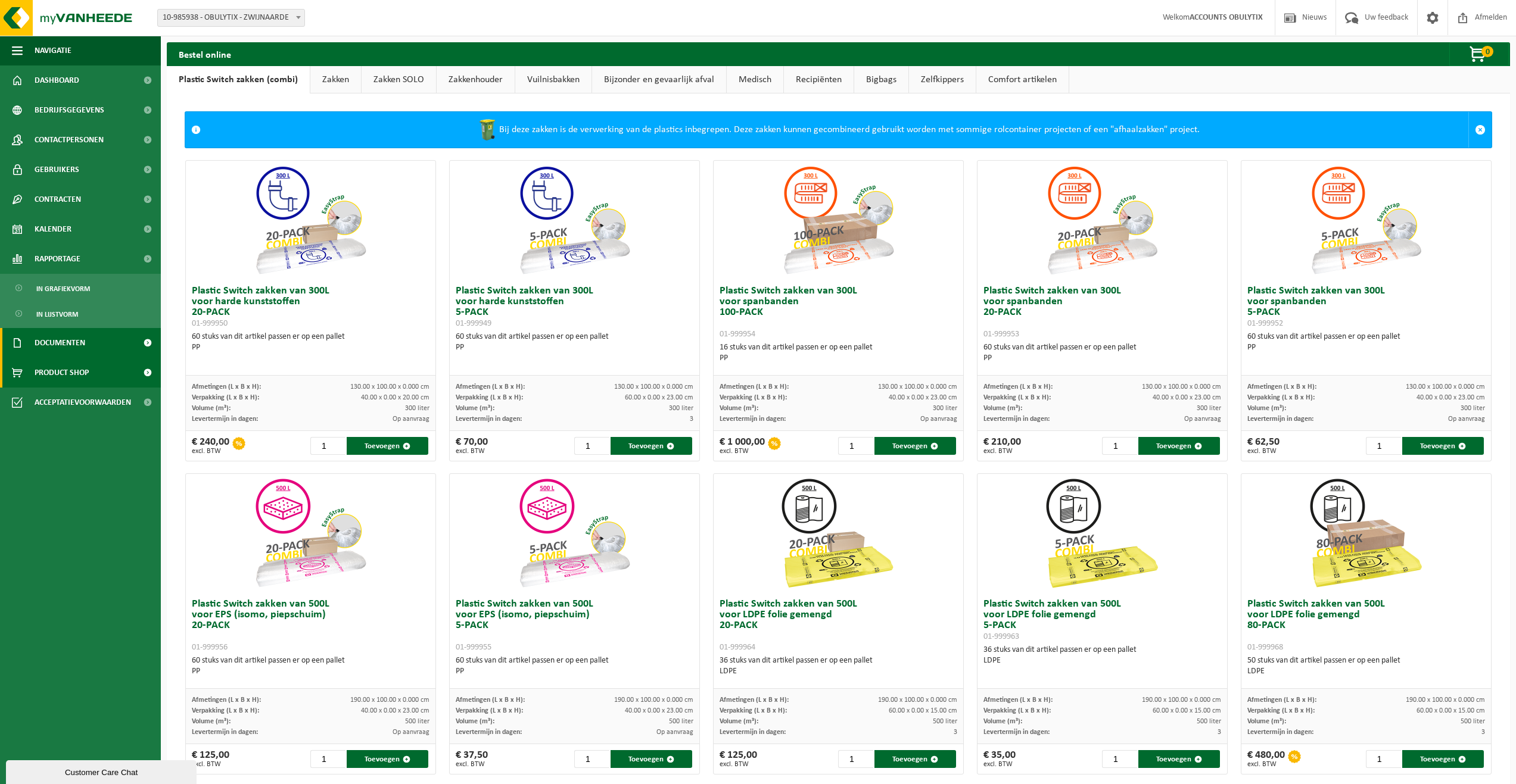
click at [70, 353] on span "Documenten" at bounding box center [59, 342] width 50 height 30
click at [74, 380] on link "Facturen" at bounding box center [79, 372] width 155 height 22
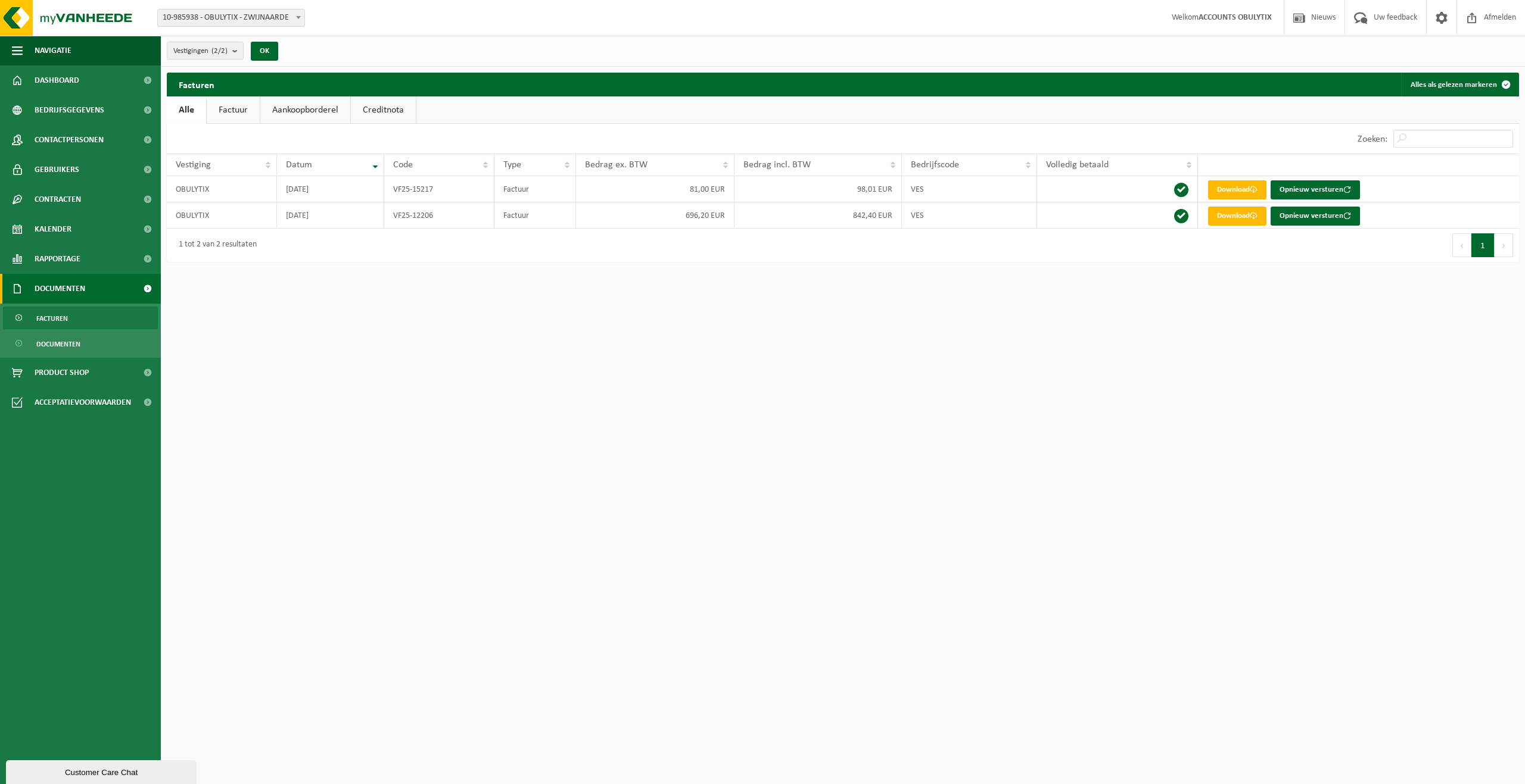
click at [241, 119] on link "Factuur" at bounding box center [233, 110] width 53 height 27
click at [292, 114] on link "Aankoopborderel" at bounding box center [306, 110] width 90 height 27
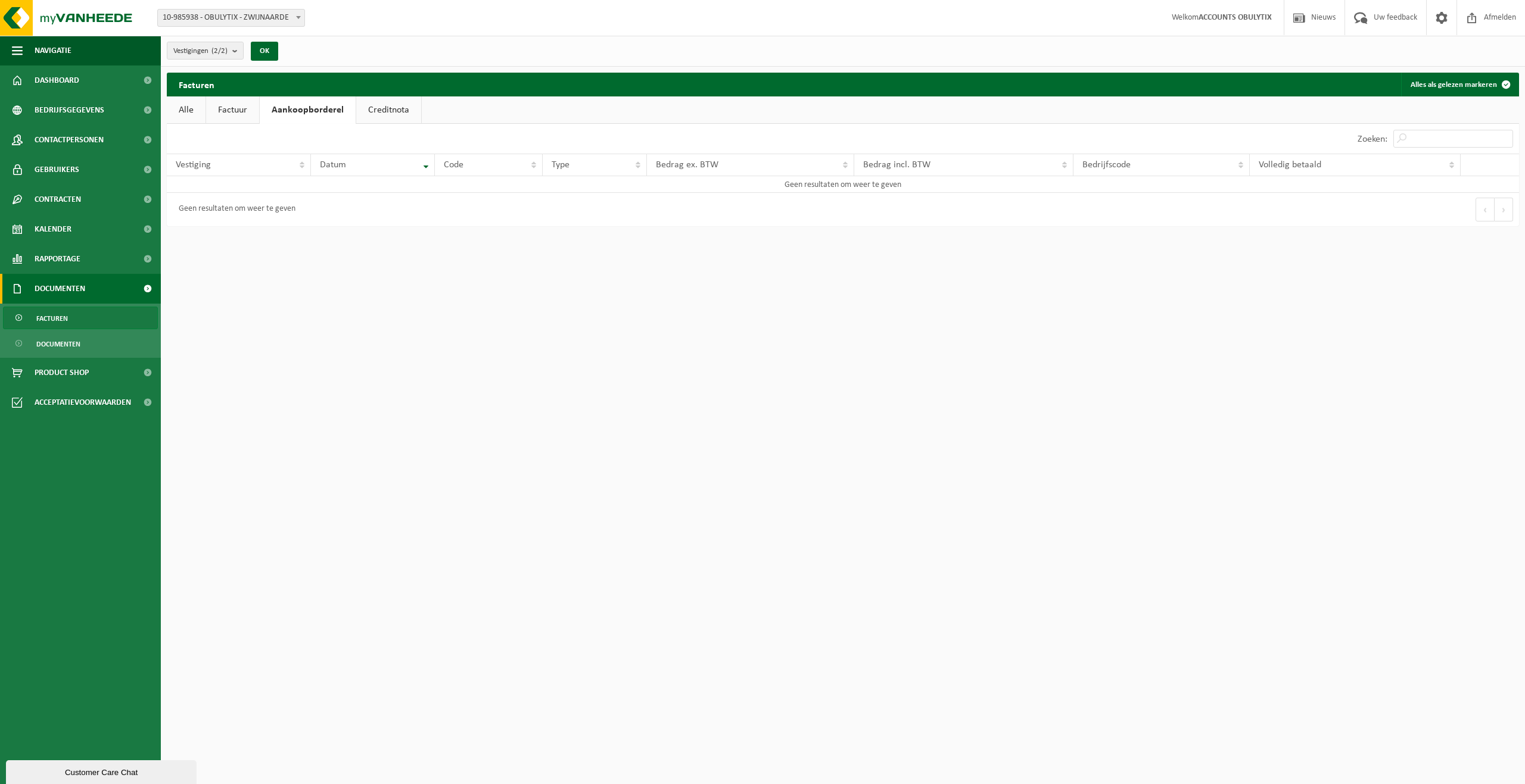
click at [377, 113] on link "Creditnota" at bounding box center [389, 110] width 65 height 27
click at [320, 107] on link "Aankoopborderel" at bounding box center [304, 110] width 90 height 27
click at [223, 108] on link "Factuur" at bounding box center [232, 110] width 53 height 27
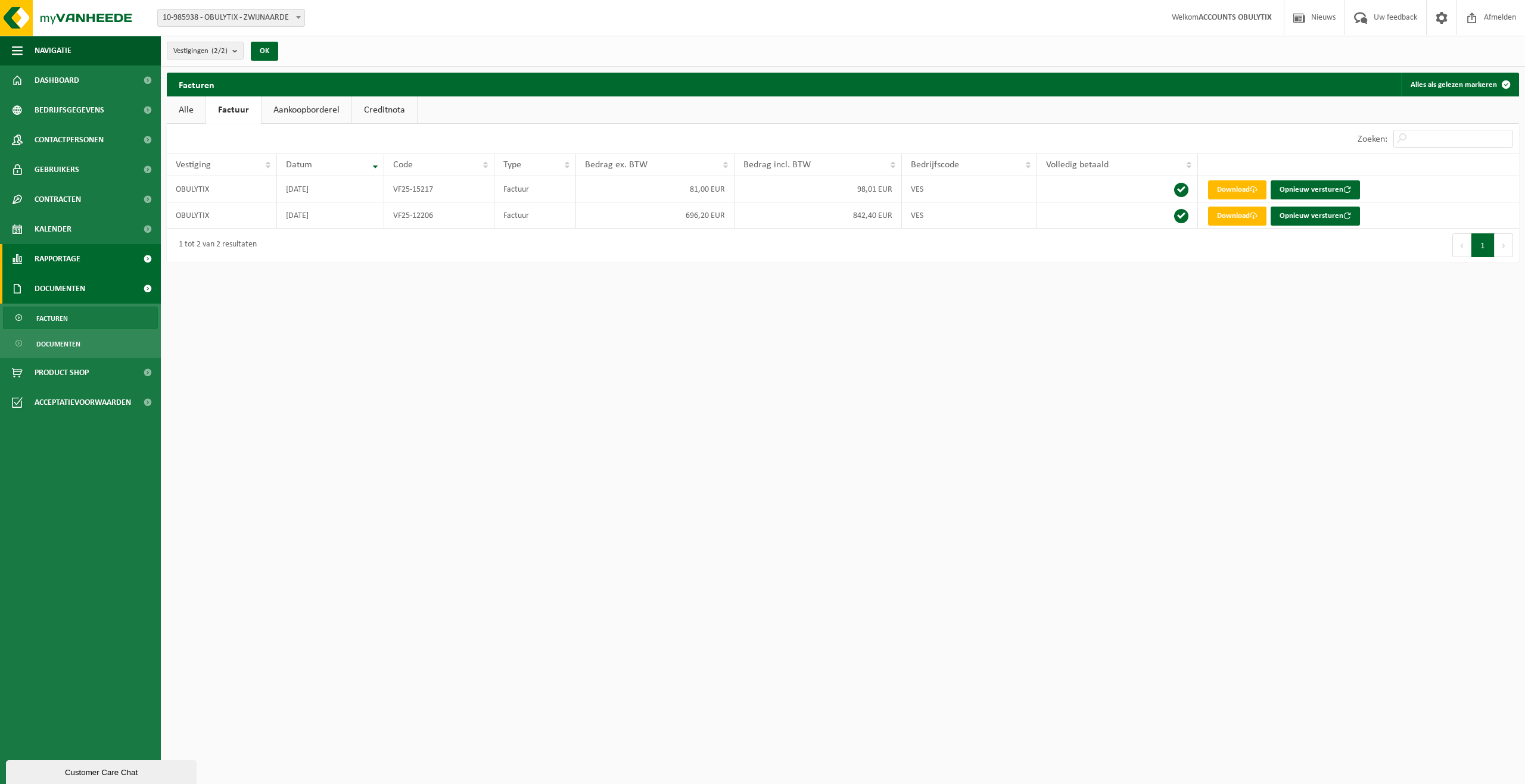
click at [79, 251] on span "Rapportage" at bounding box center [57, 259] width 46 height 30
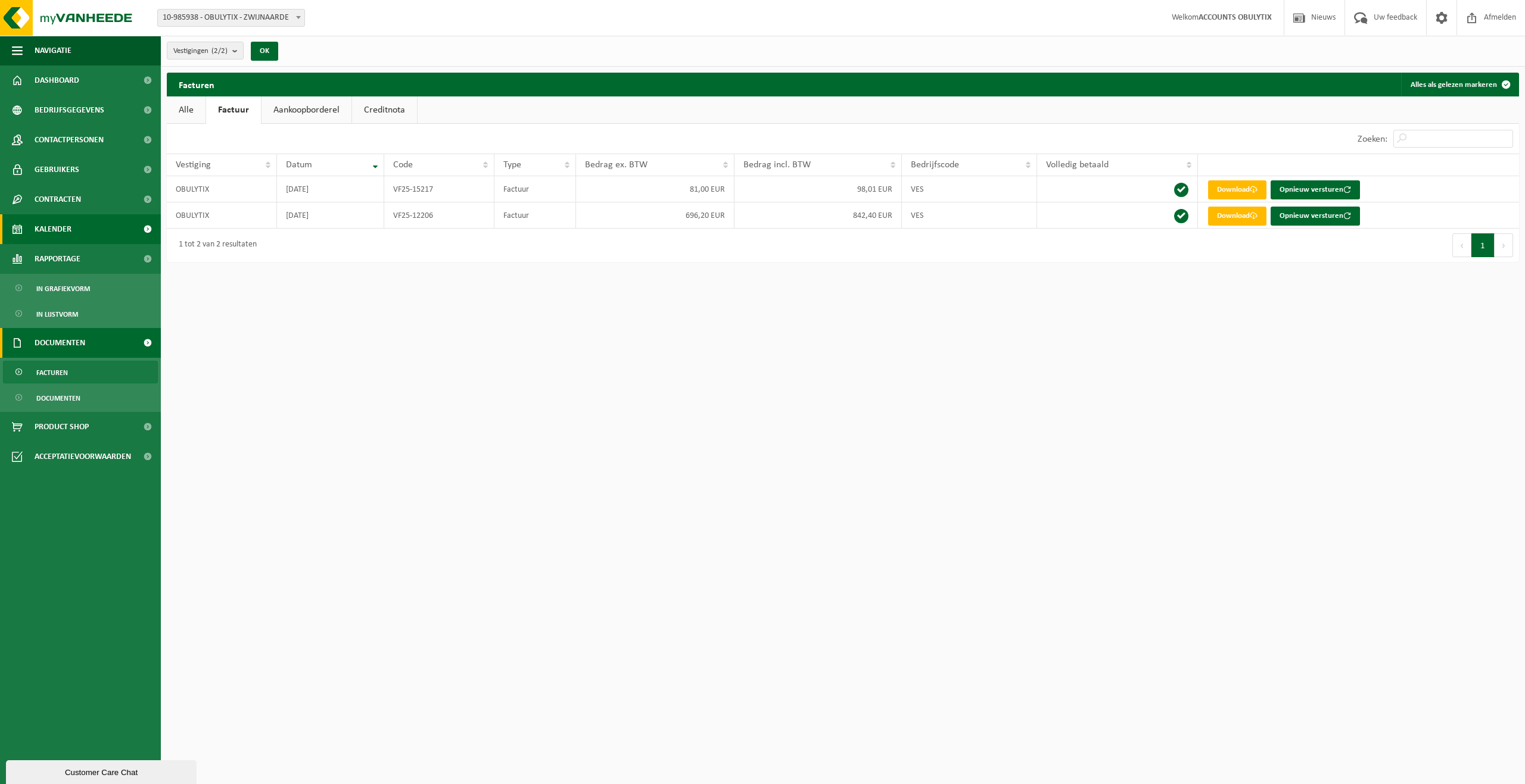
click at [99, 239] on link "Kalender" at bounding box center [80, 229] width 161 height 30
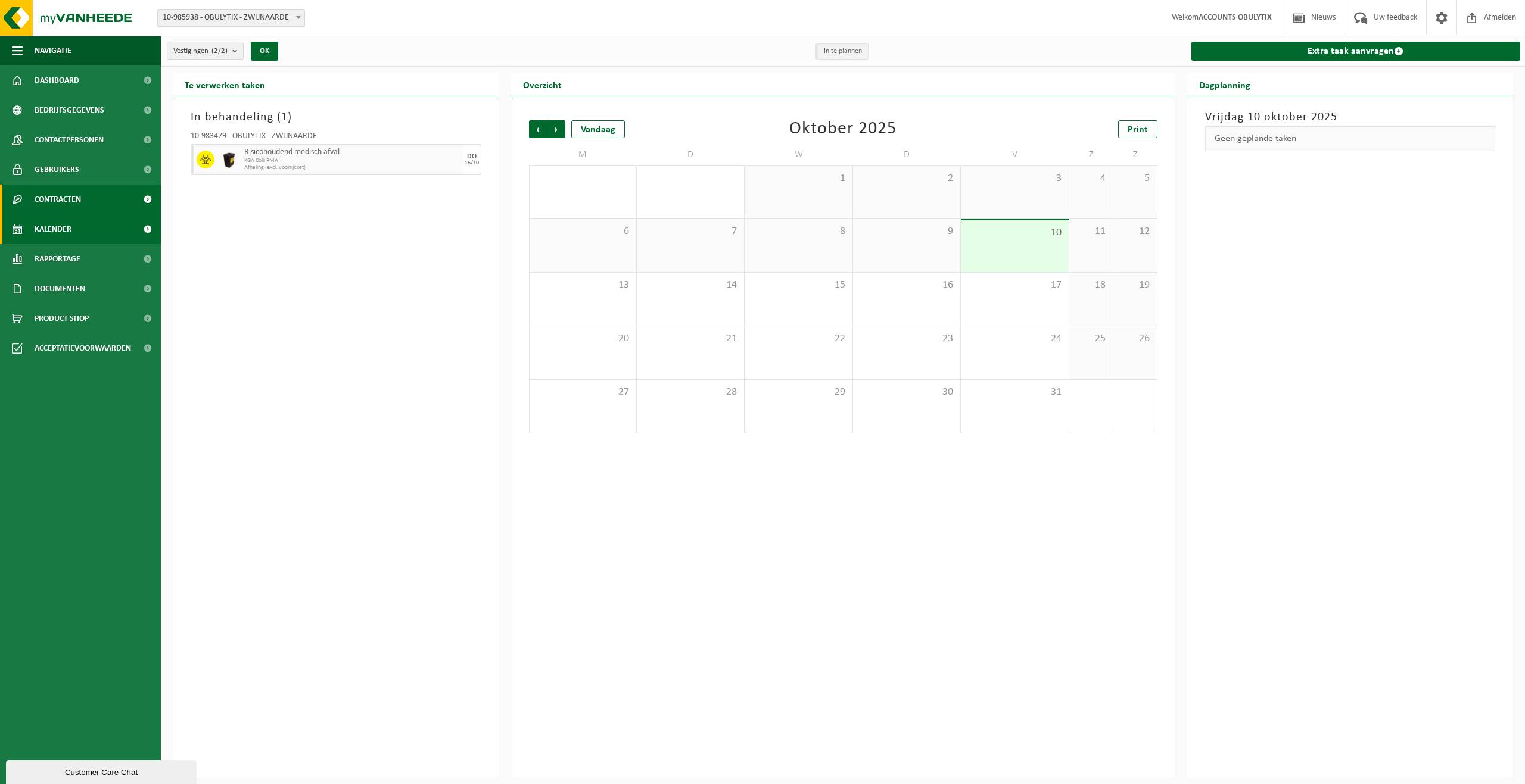
click at [95, 193] on link "Contracten" at bounding box center [80, 199] width 161 height 30
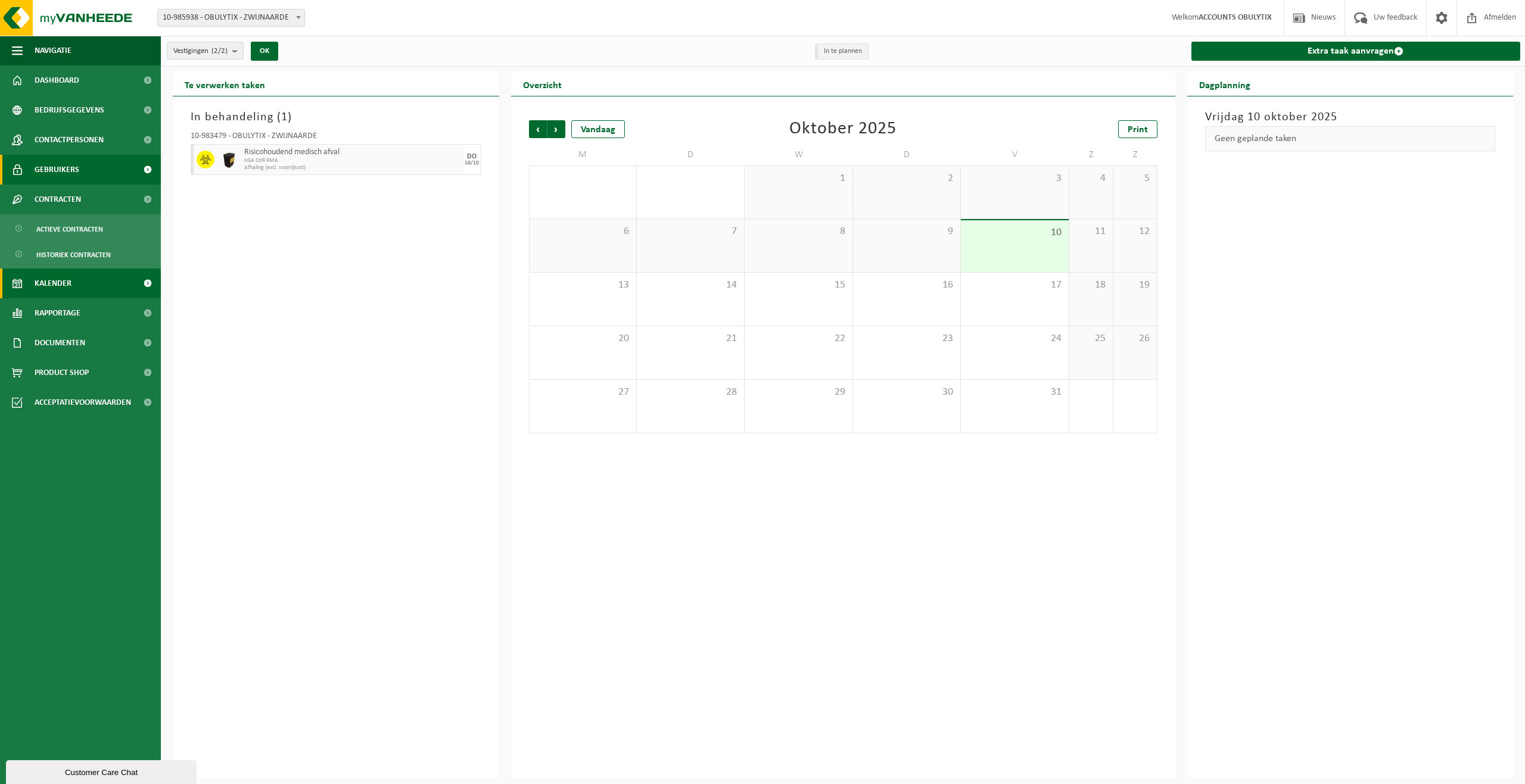
click at [103, 176] on link "Gebruikers" at bounding box center [80, 169] width 161 height 30
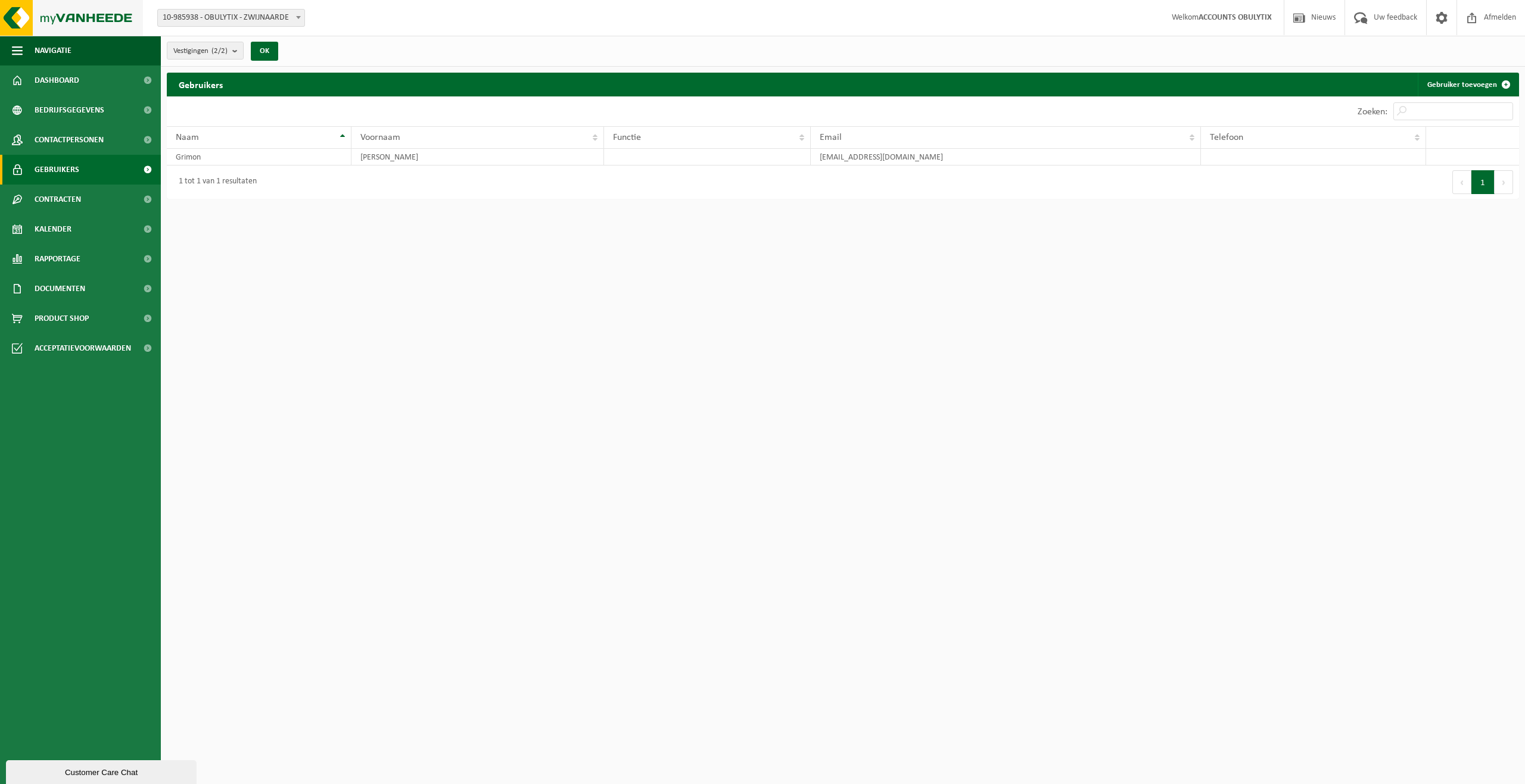
click at [60, 22] on img at bounding box center [71, 18] width 143 height 36
